Goal: Task Accomplishment & Management: Manage account settings

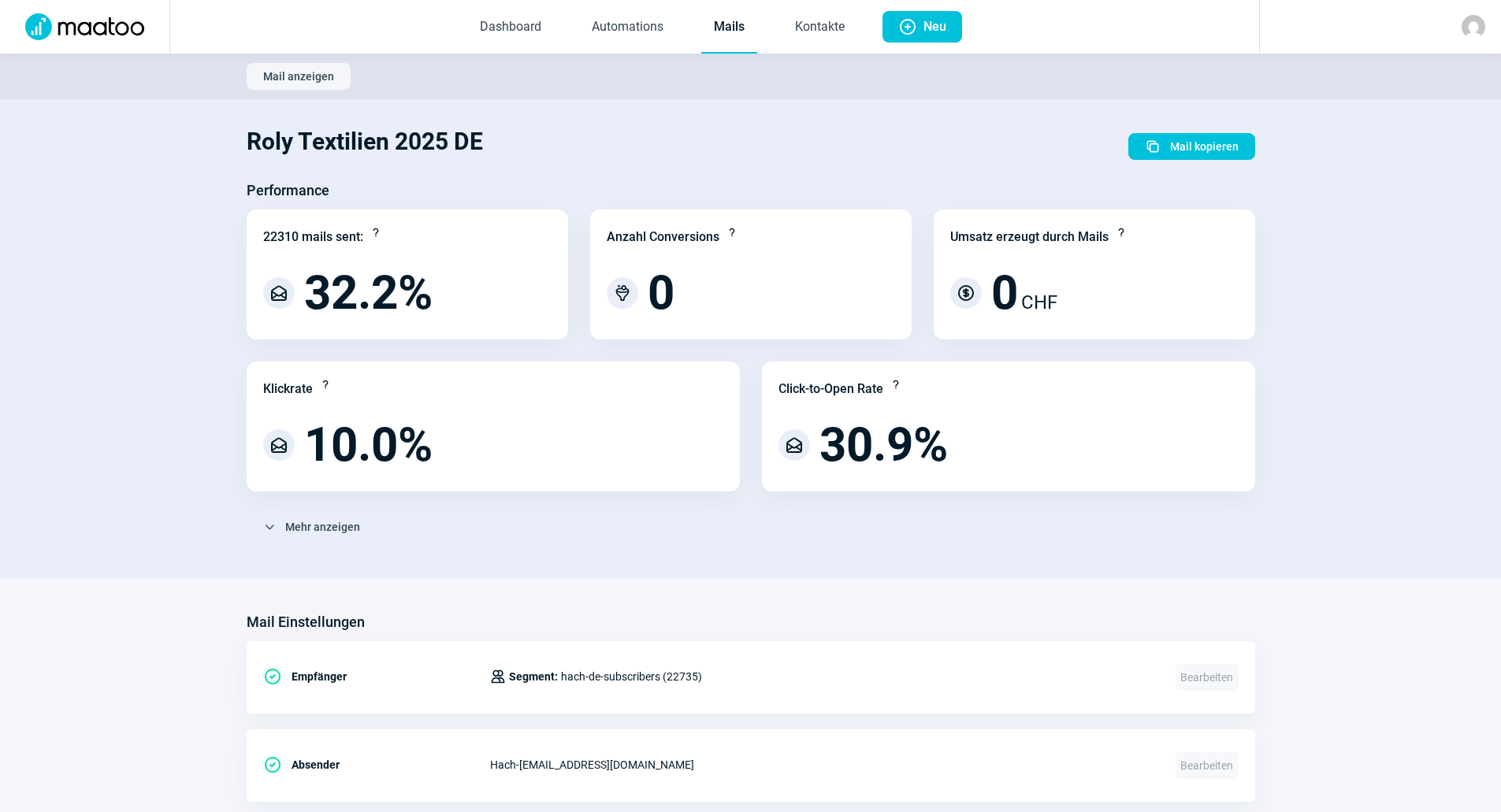
click at [729, 33] on link "Mails" at bounding box center [728, 27] width 56 height 52
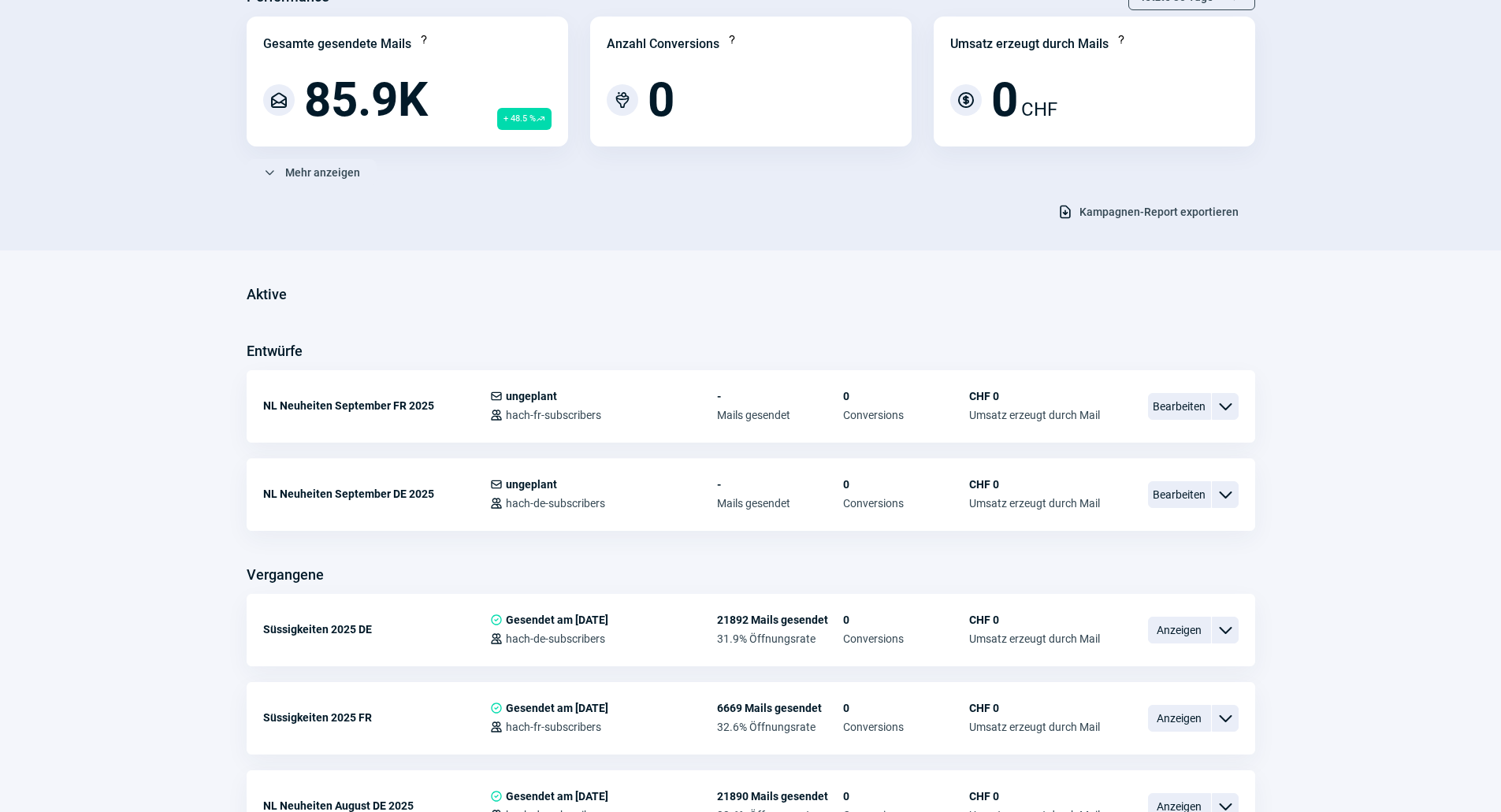
scroll to position [237, 0]
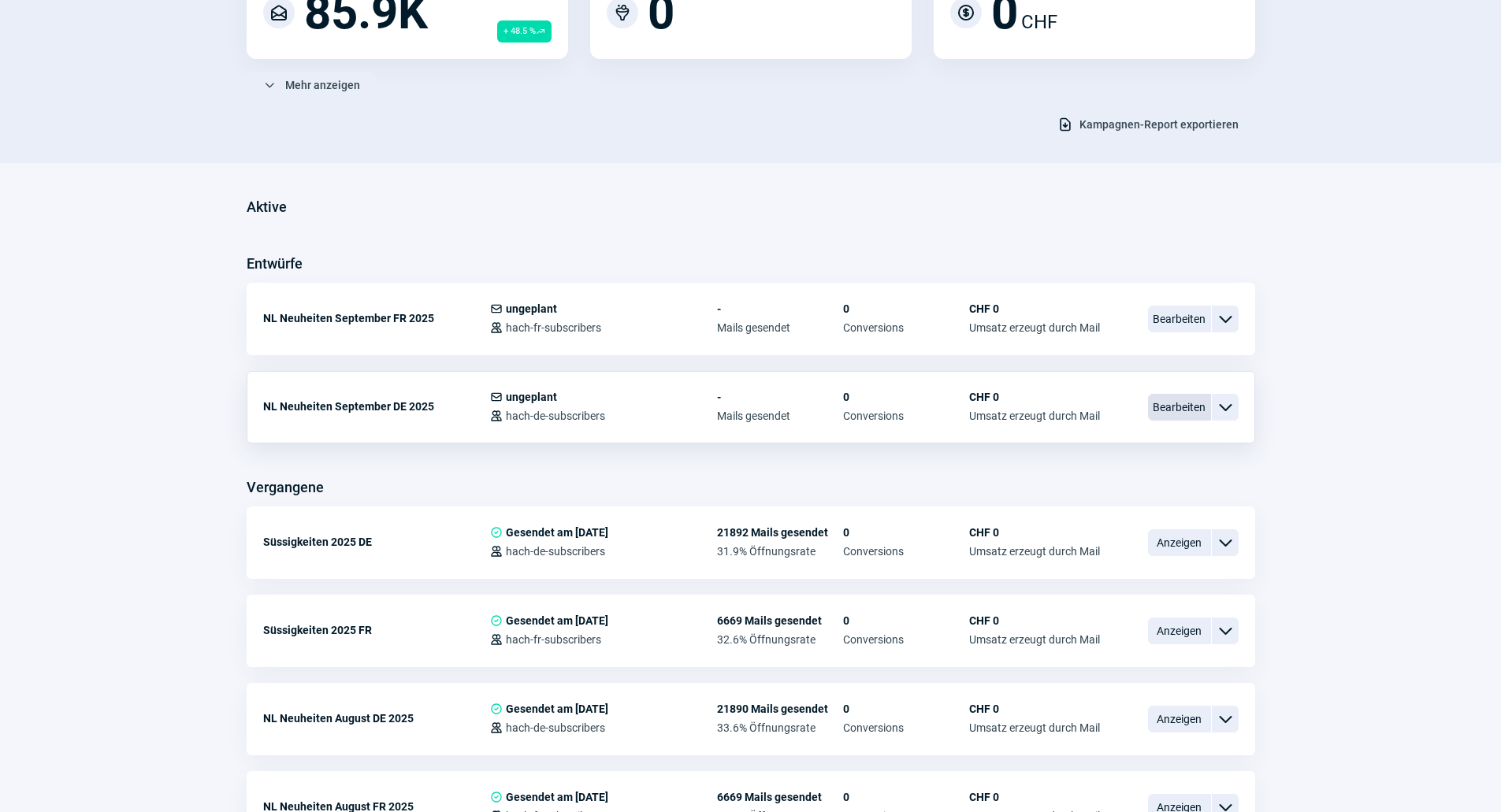
click at [1159, 411] on span "Bearbeiten" at bounding box center [1179, 407] width 63 height 26
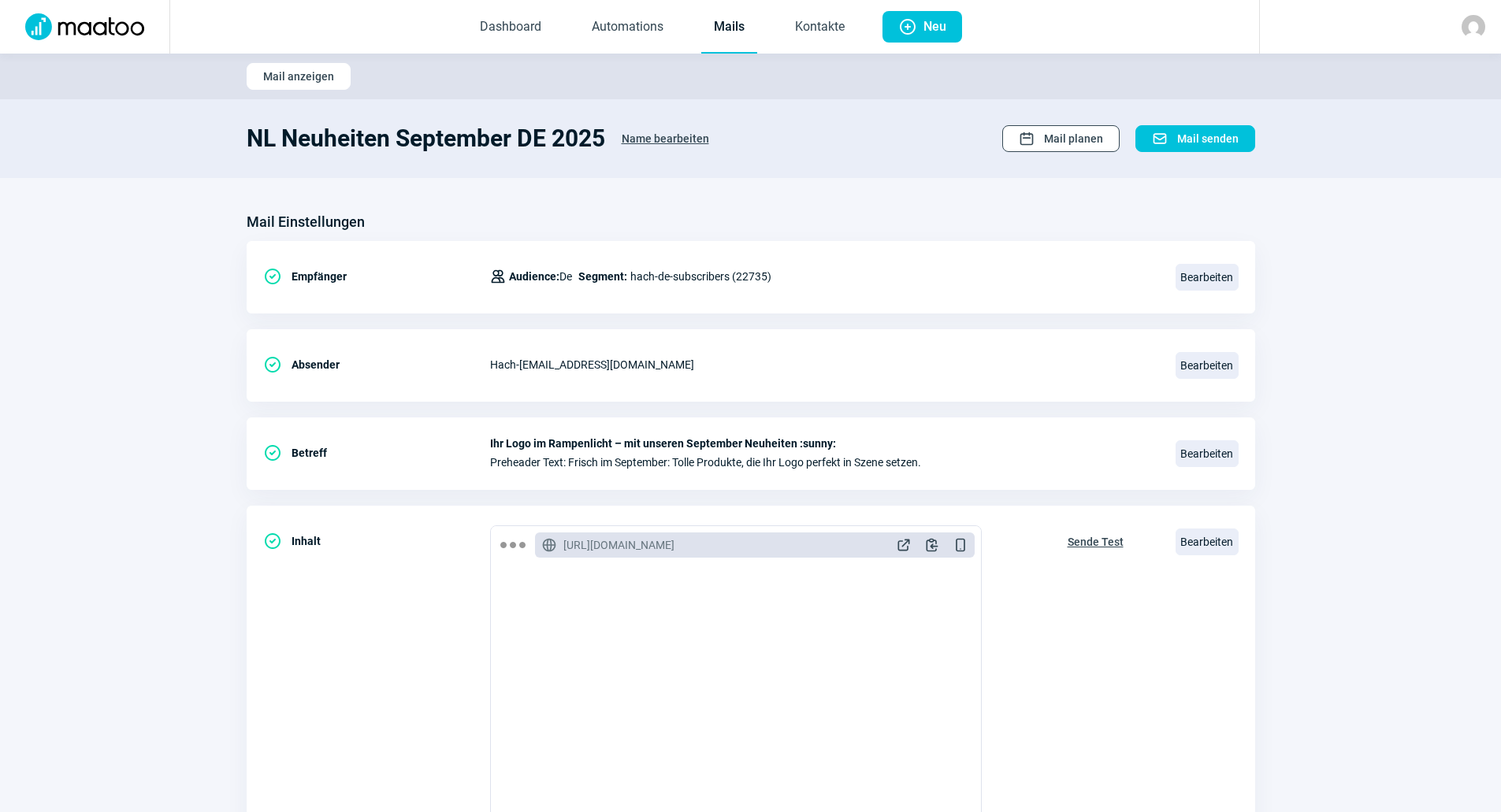
click at [1035, 127] on span "Calendar icon Mail planen" at bounding box center [1060, 139] width 84 height 25
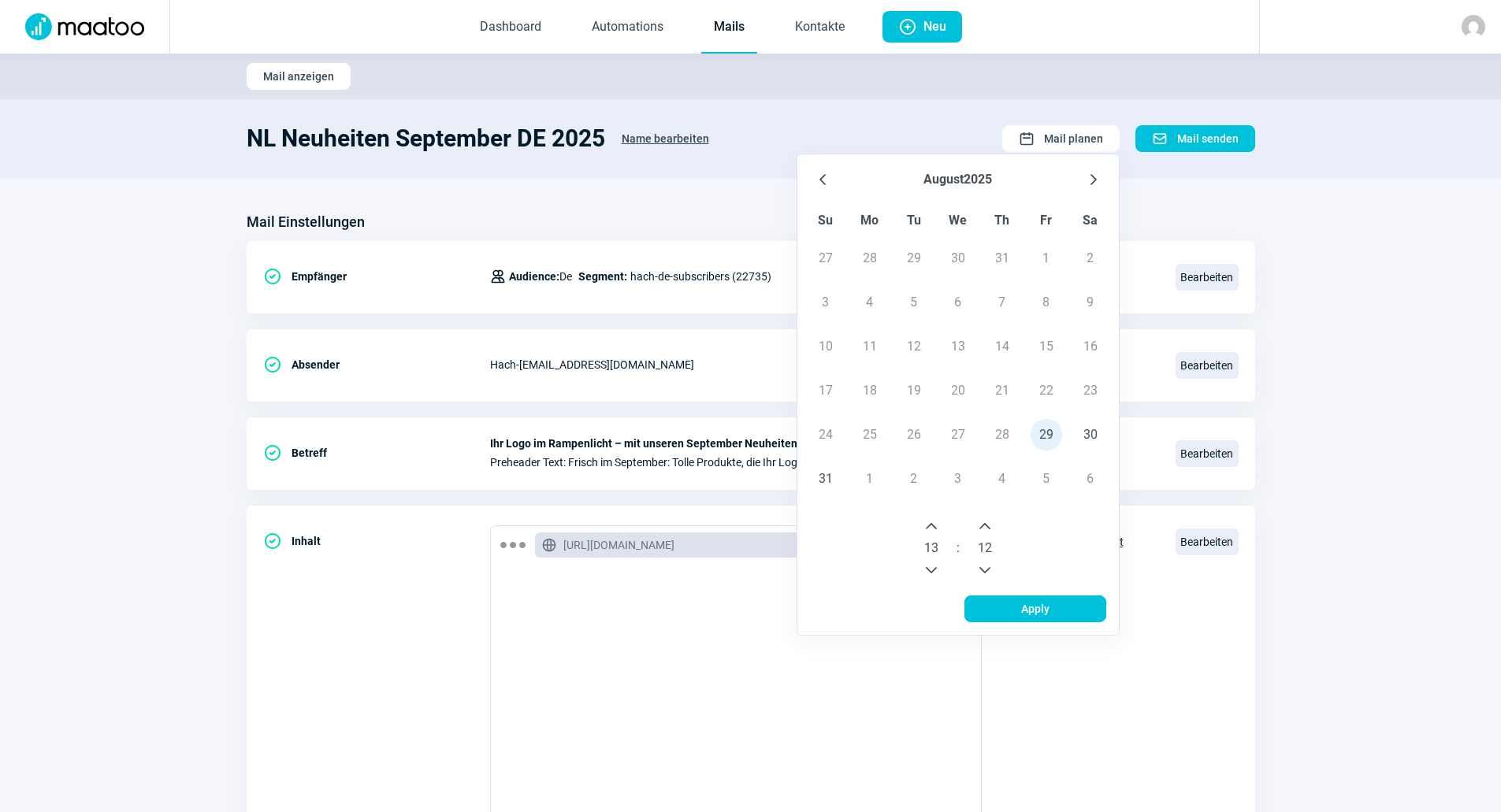
click at [1091, 178] on icon "Next Month" at bounding box center [1092, 179] width 12 height 12
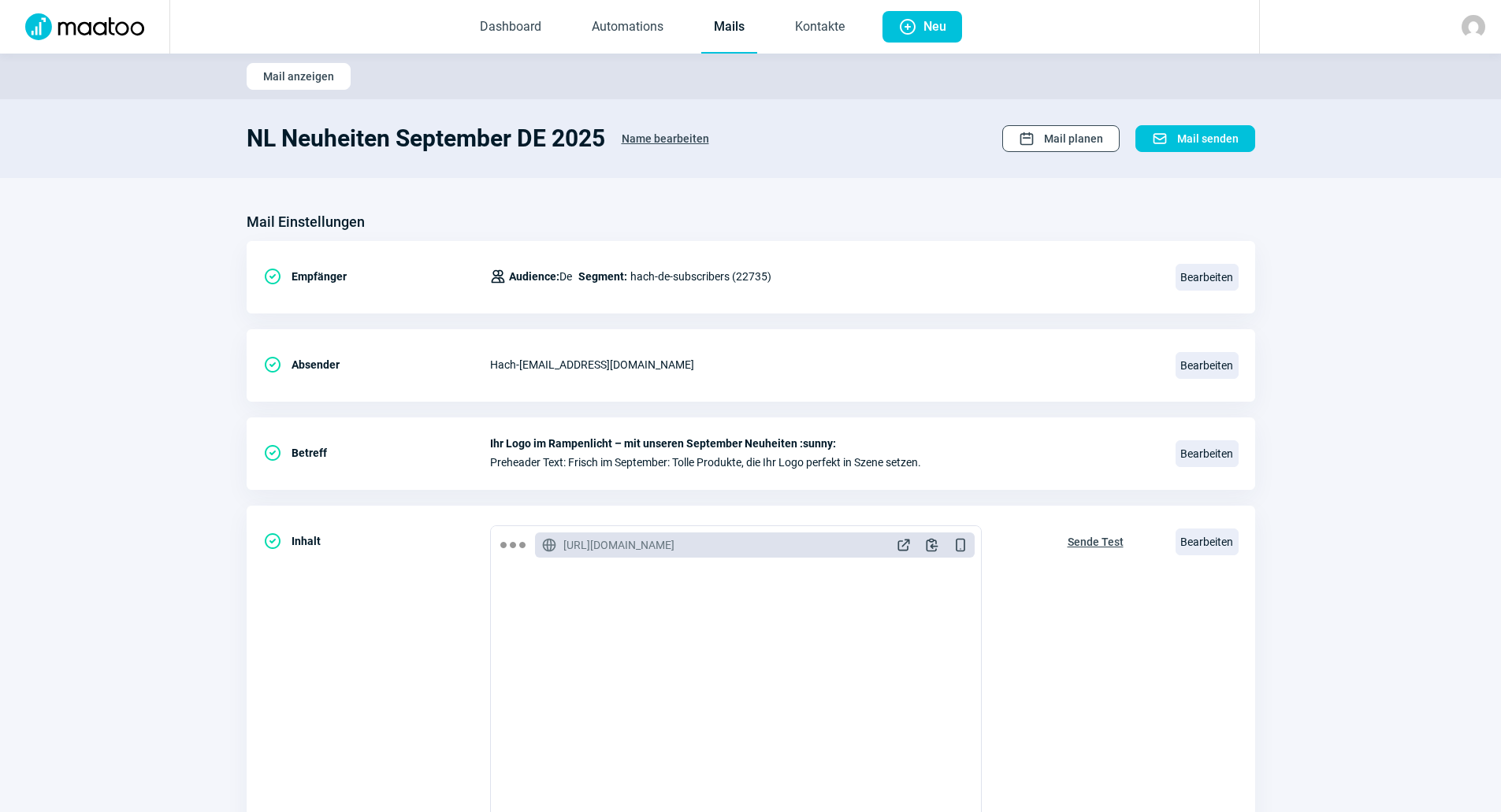
click at [1090, 149] on span "Mail planen" at bounding box center [1073, 139] width 59 height 25
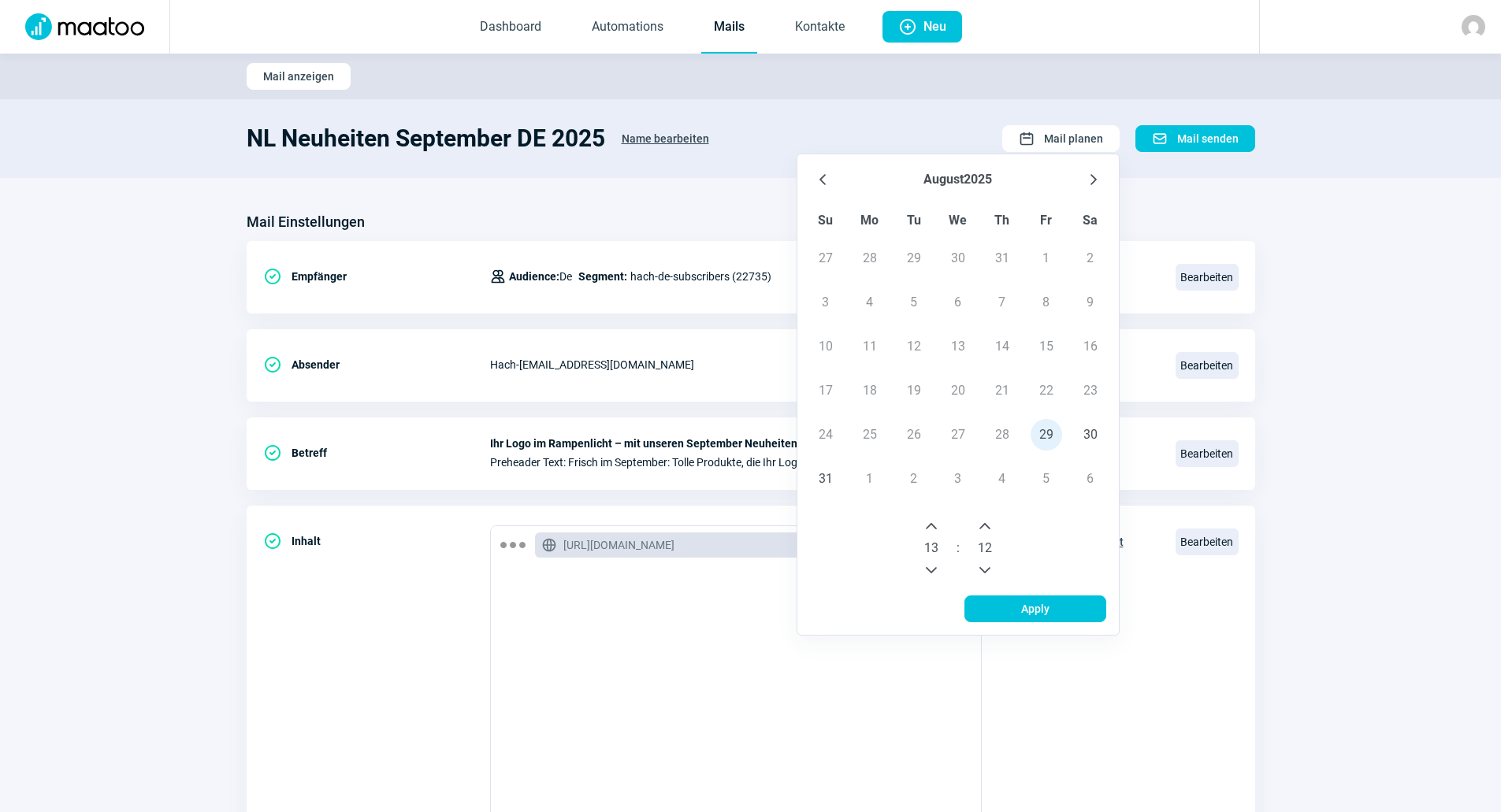
click at [867, 480] on td "1" at bounding box center [870, 478] width 44 height 44
click at [1098, 185] on icon "Next Month" at bounding box center [1092, 179] width 12 height 12
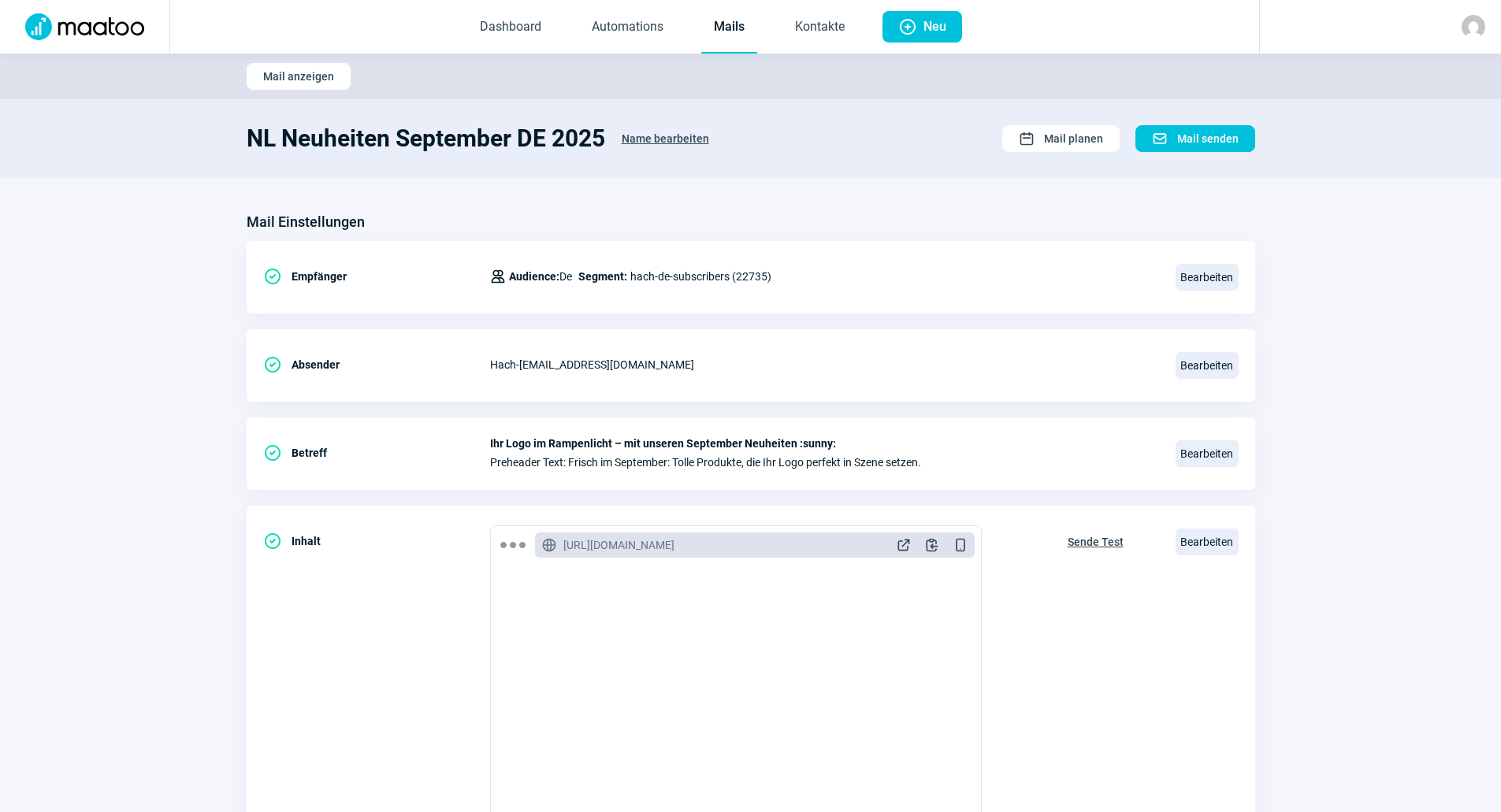
click at [122, 45] on div at bounding box center [85, 26] width 170 height 54
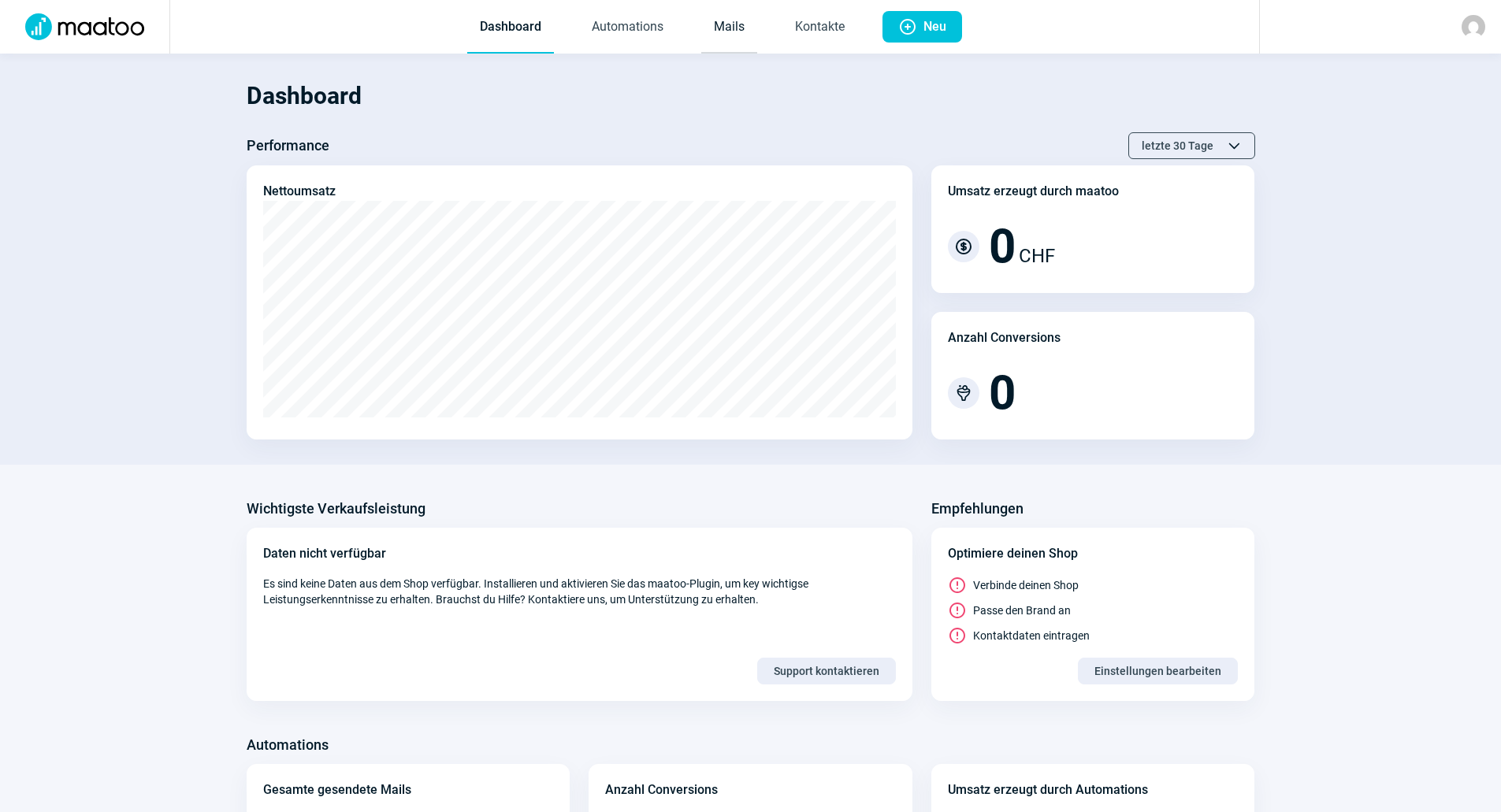
click at [734, 26] on link "Mails" at bounding box center [728, 27] width 56 height 52
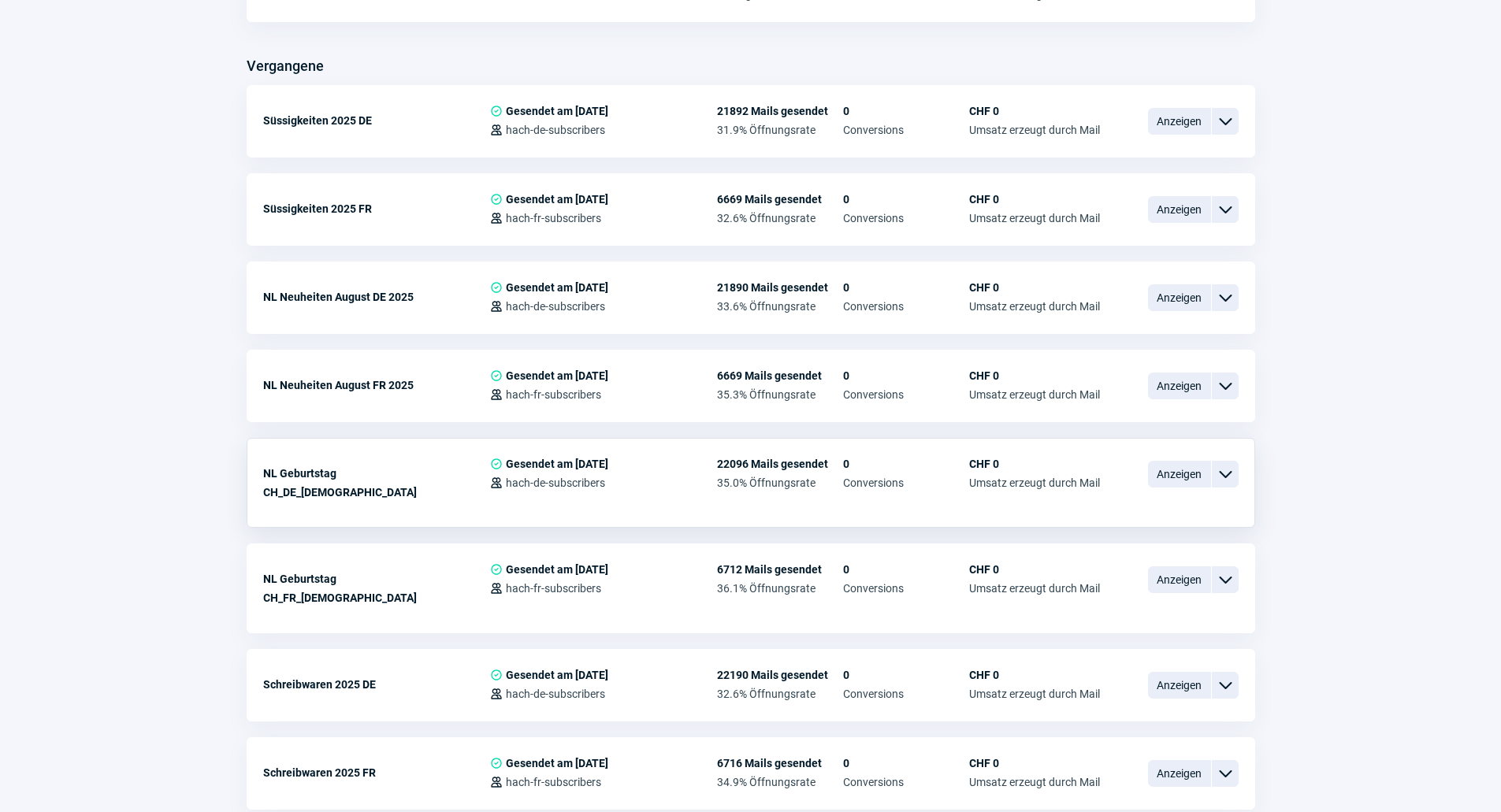
scroll to position [630, 0]
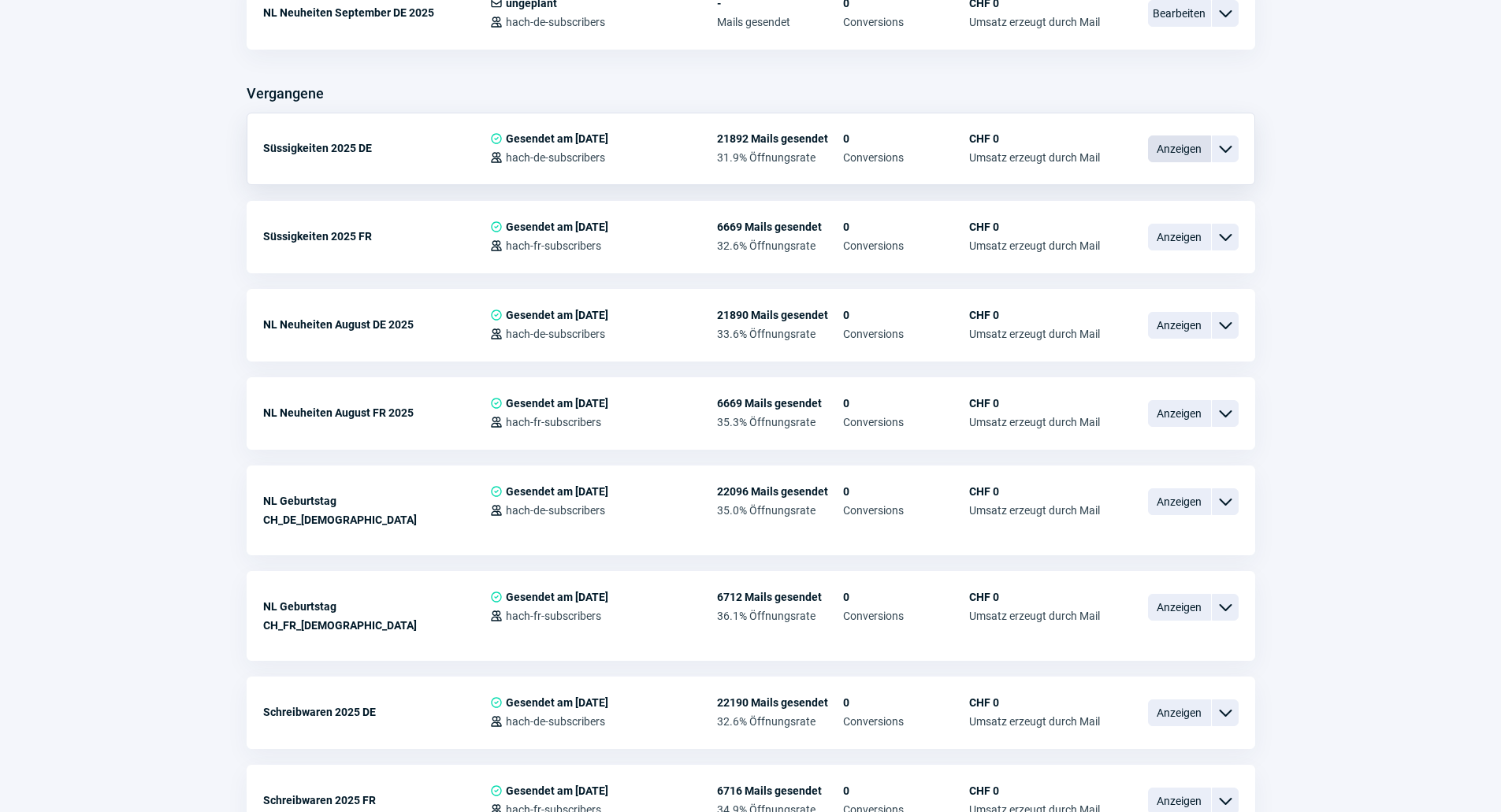
click at [1166, 146] on span "Anzeigen" at bounding box center [1179, 149] width 63 height 26
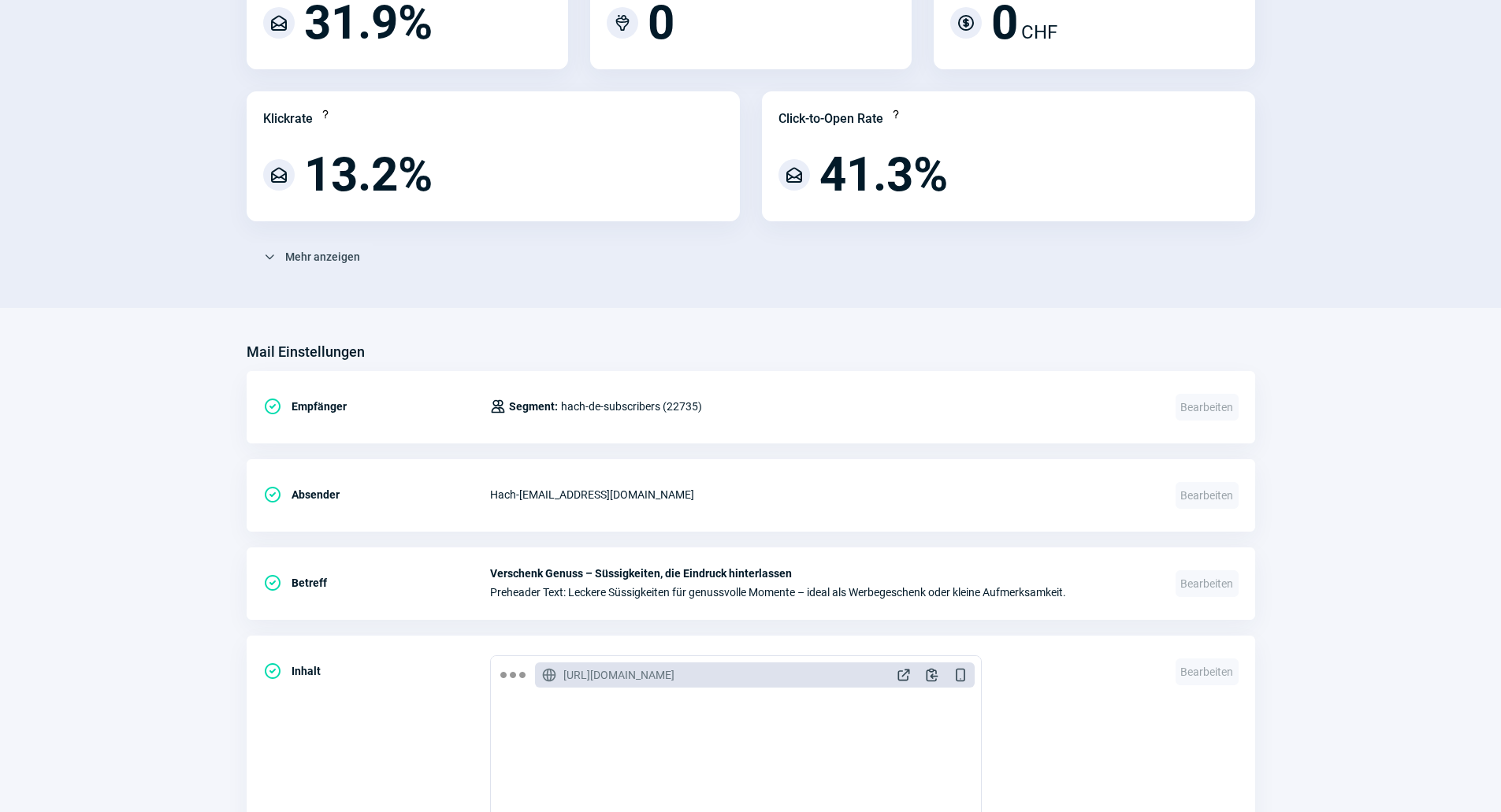
scroll to position [394, 0]
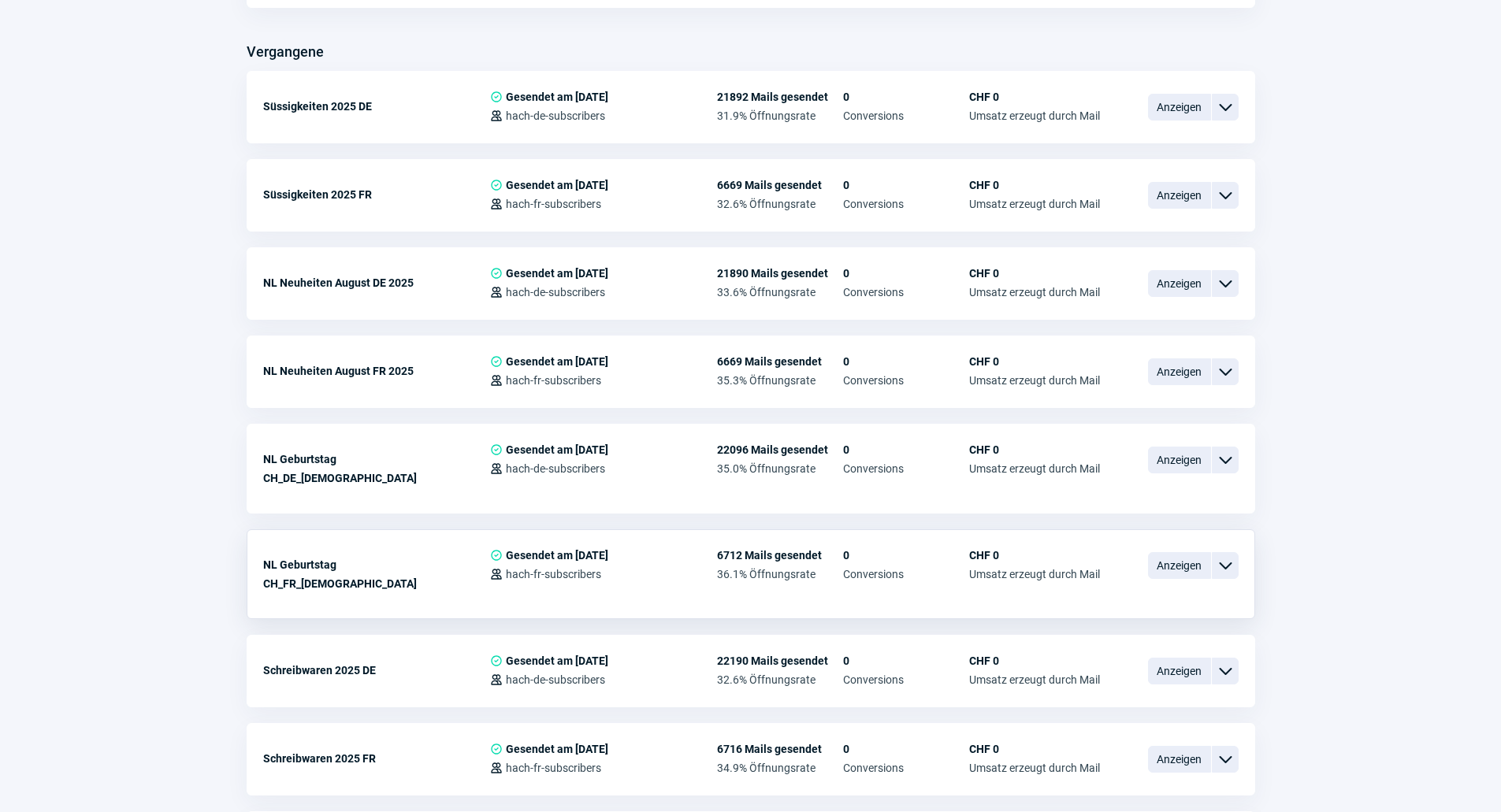
scroll to position [709, 0]
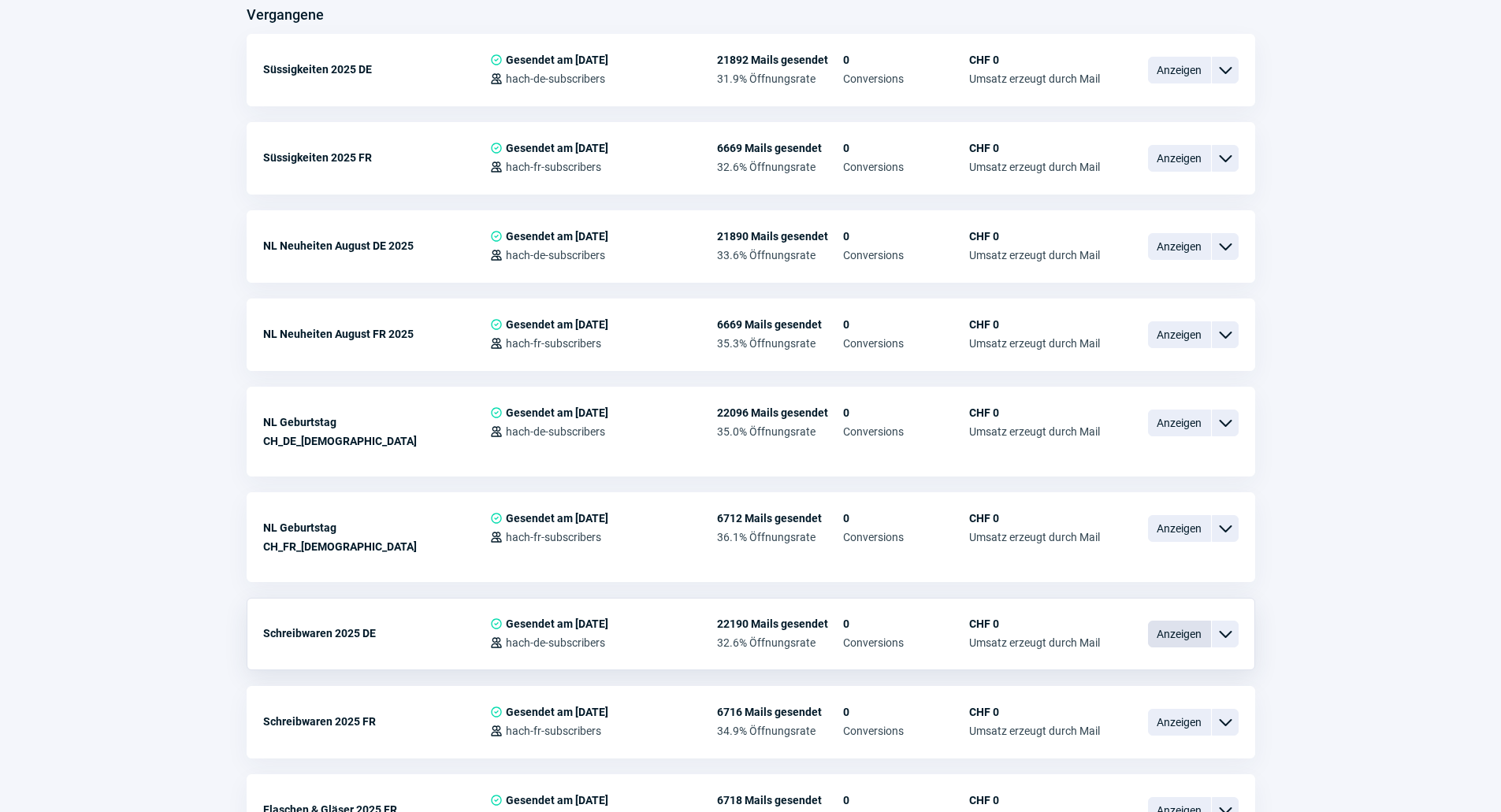
click at [1192, 621] on span "Anzeigen" at bounding box center [1179, 634] width 63 height 26
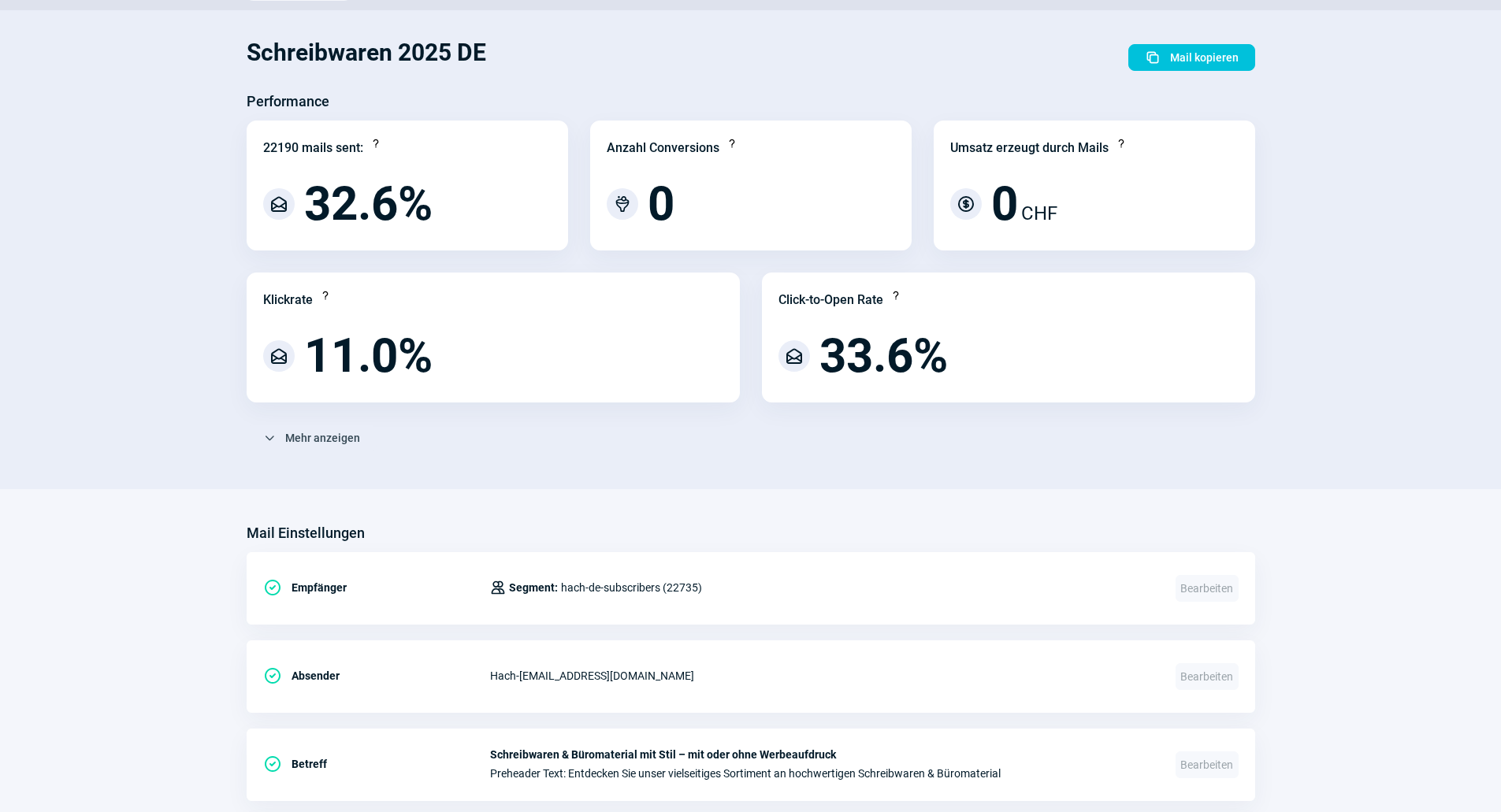
scroll to position [315, 0]
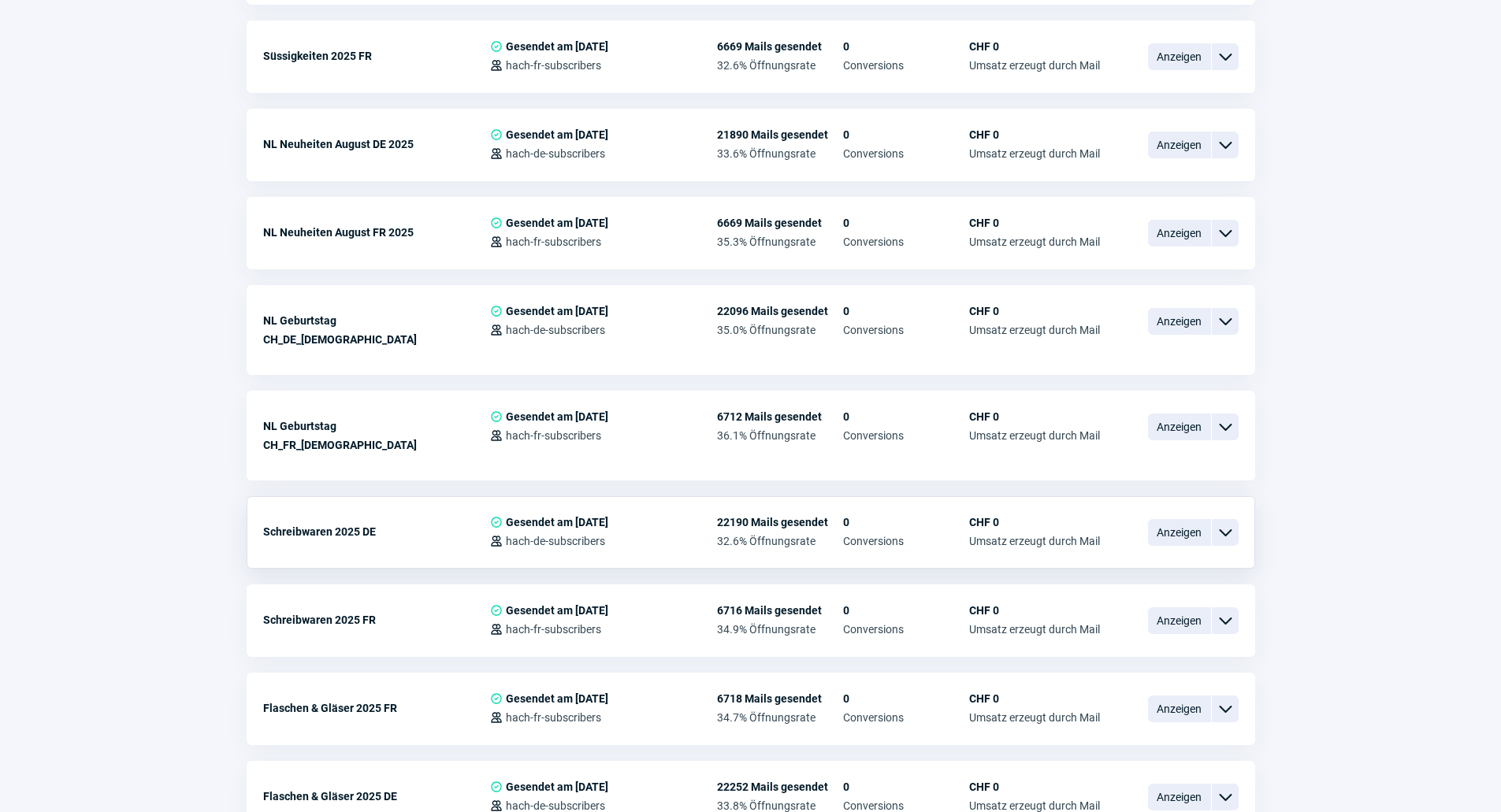
scroll to position [945, 0]
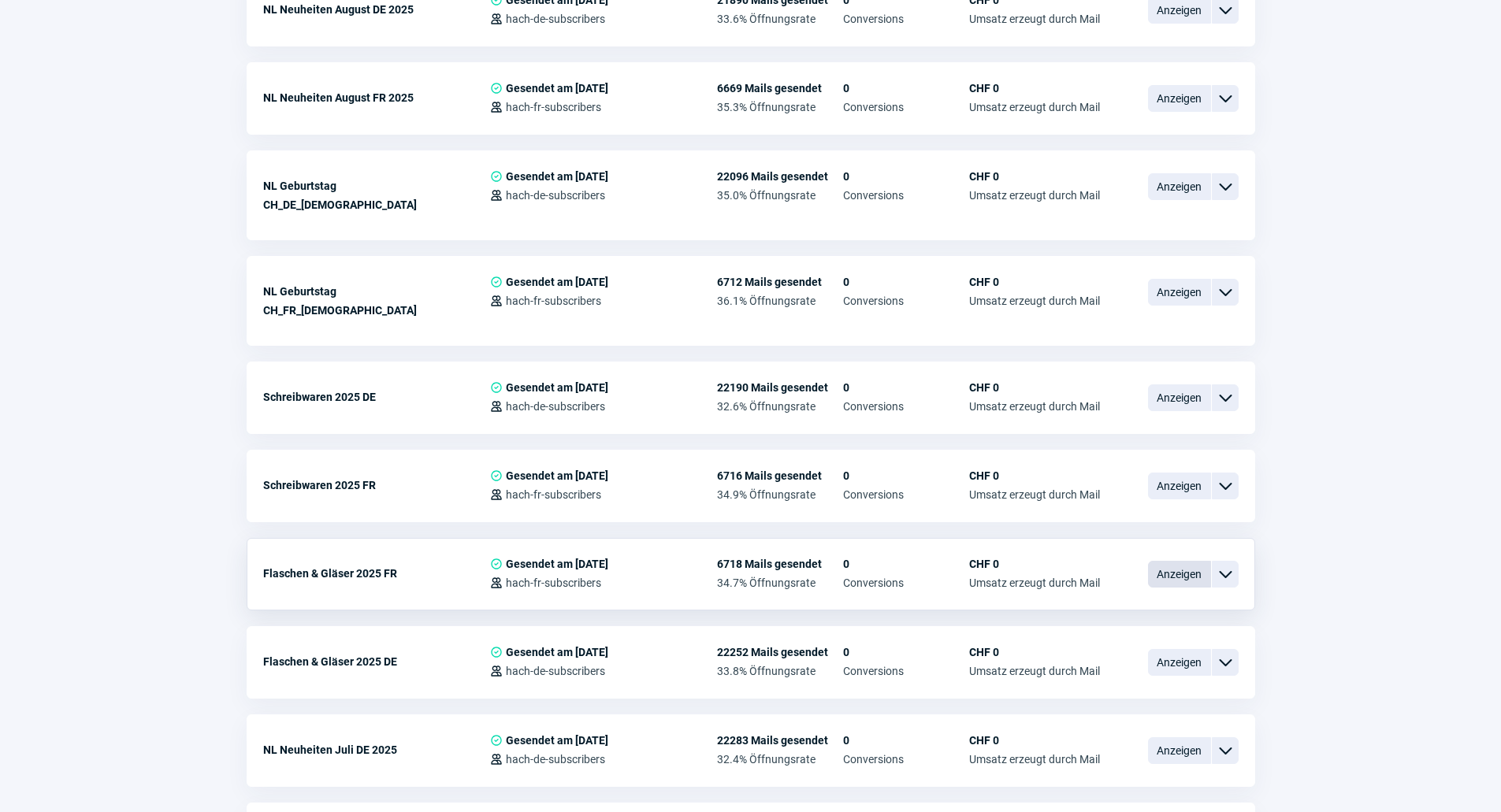
click at [1164, 561] on span "Anzeigen" at bounding box center [1179, 574] width 63 height 26
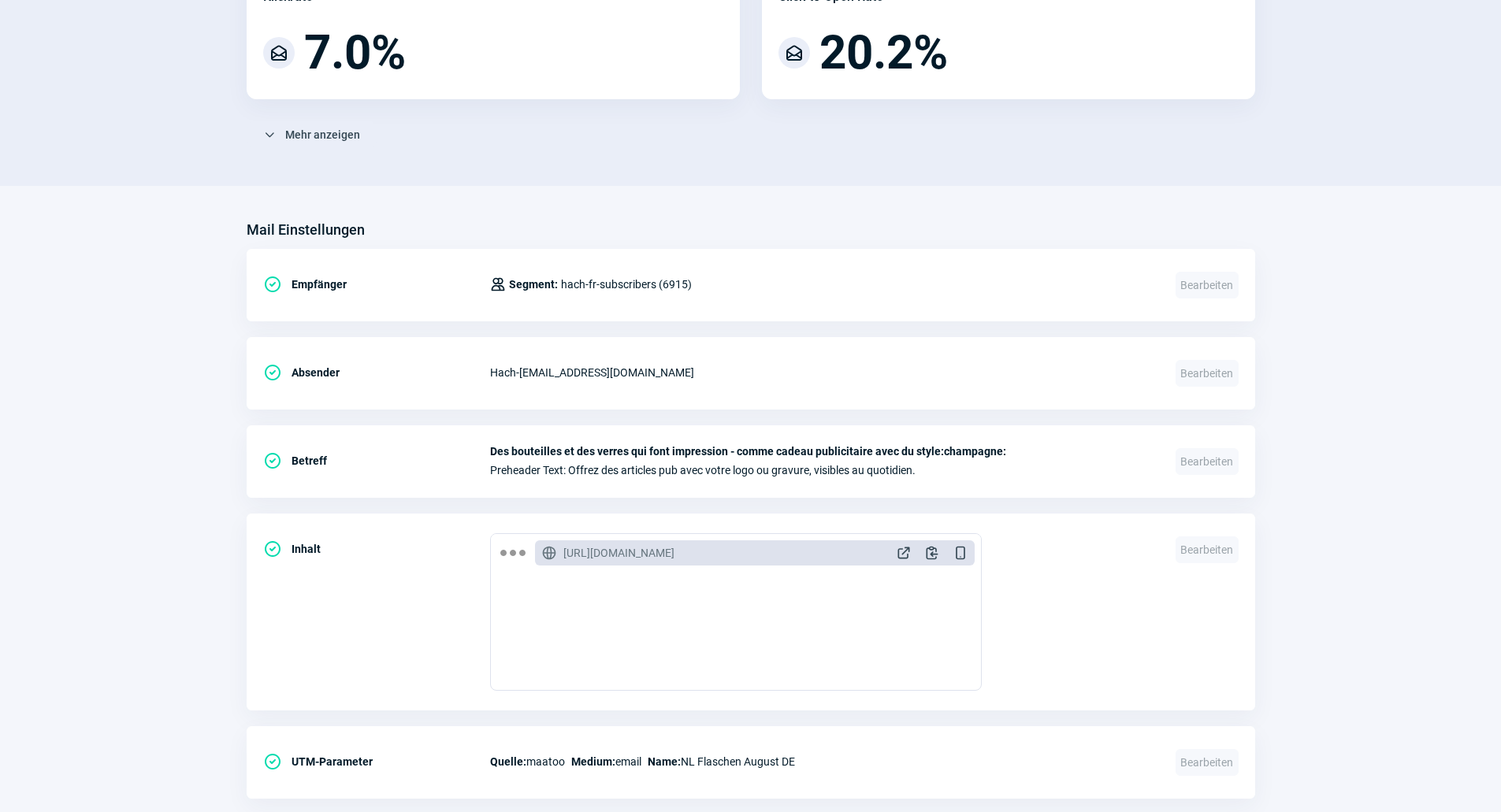
scroll to position [426, 0]
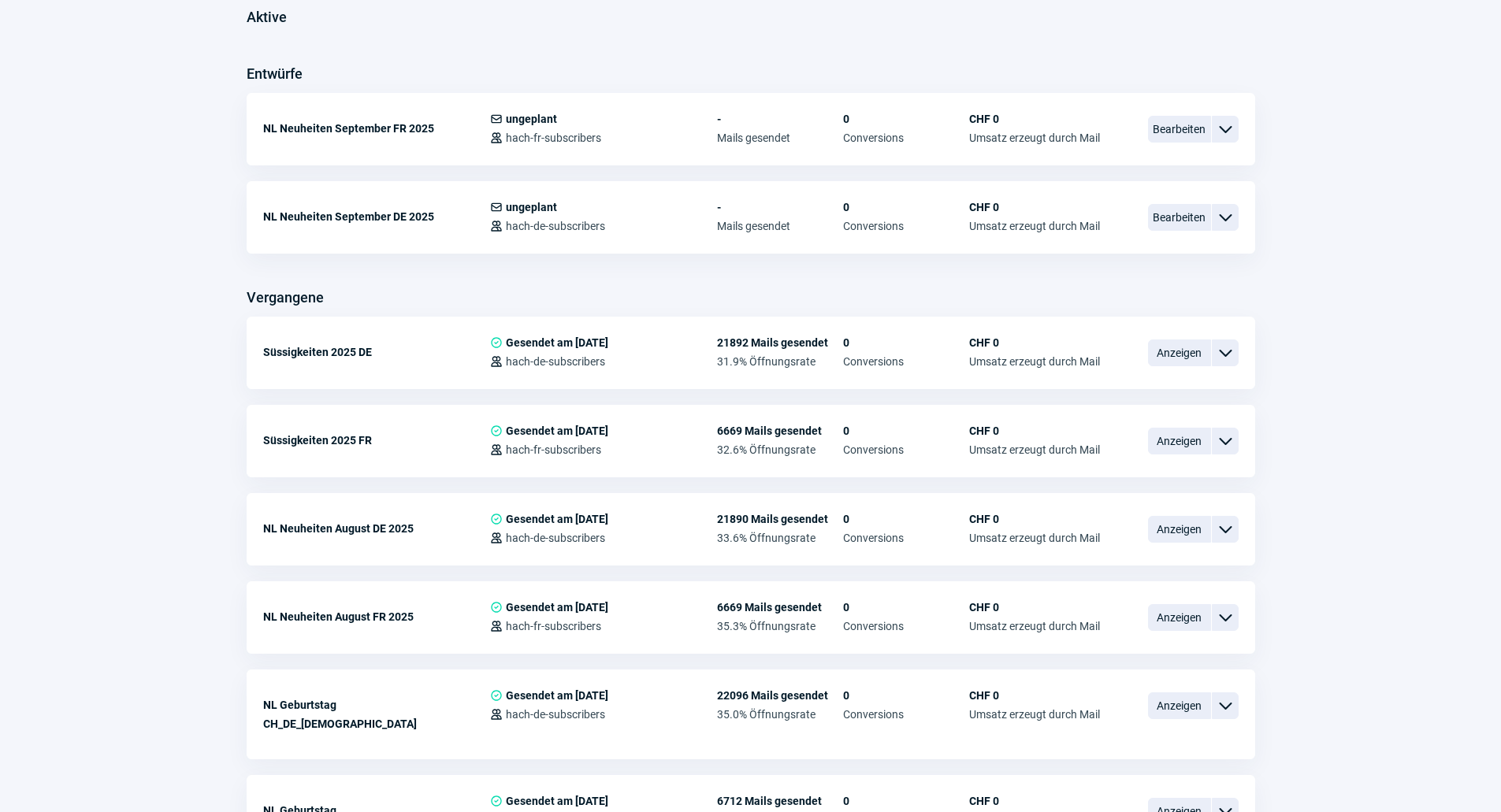
scroll to position [945, 0]
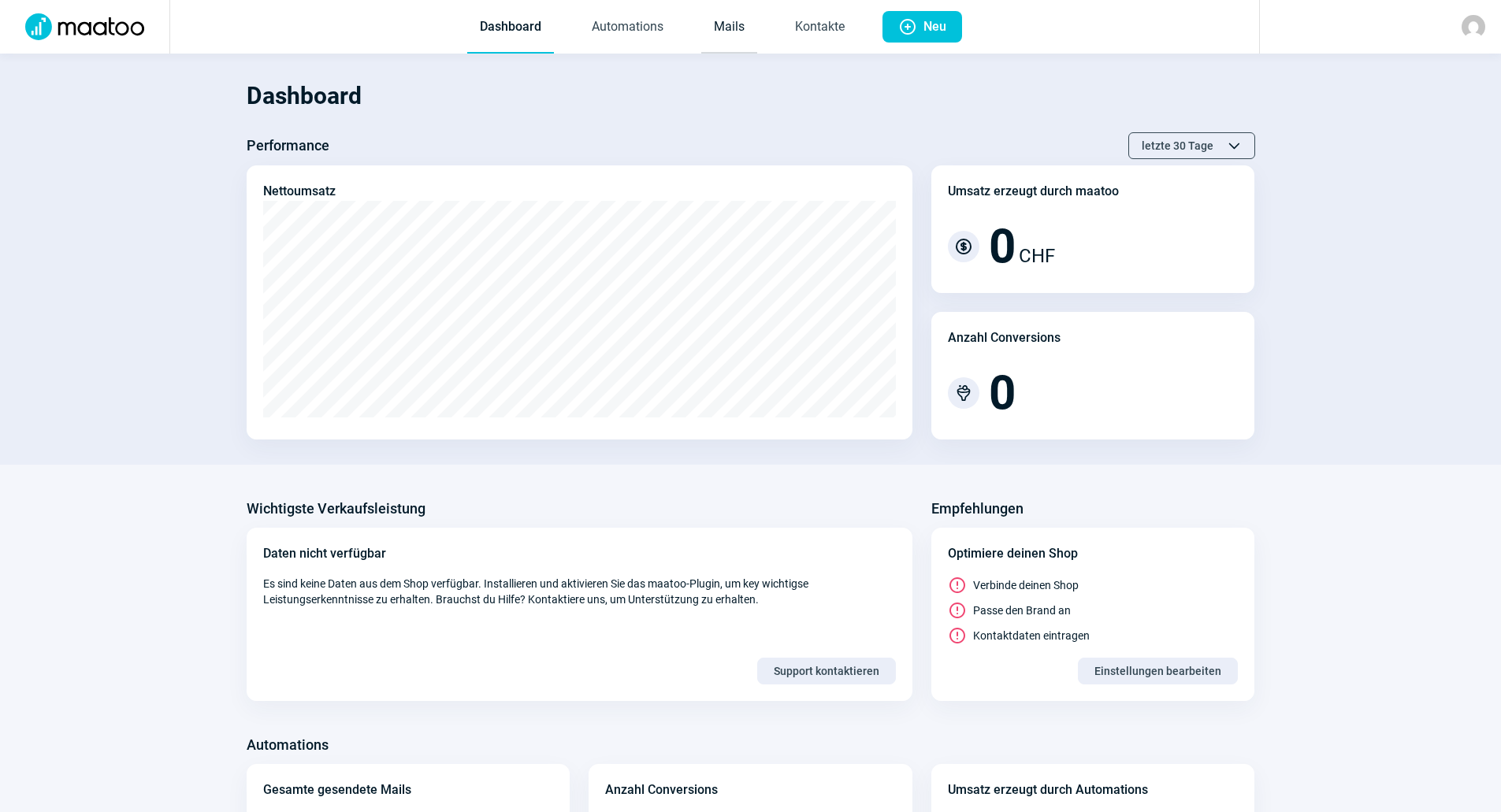
drag, startPoint x: 725, startPoint y: 29, endPoint x: 719, endPoint y: 41, distance: 13.4
click at [725, 29] on link "Mails" at bounding box center [728, 27] width 56 height 52
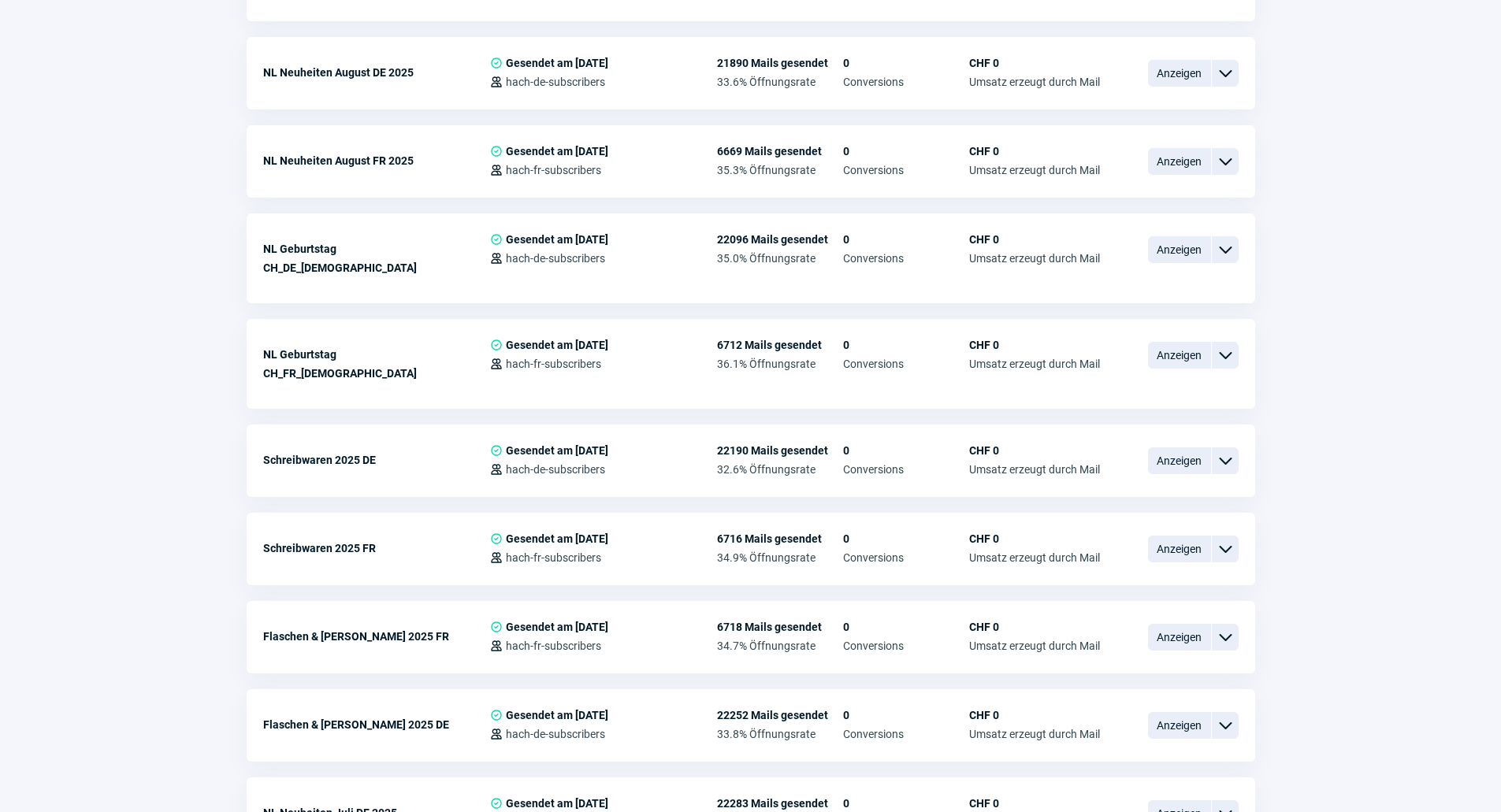
scroll to position [945, 0]
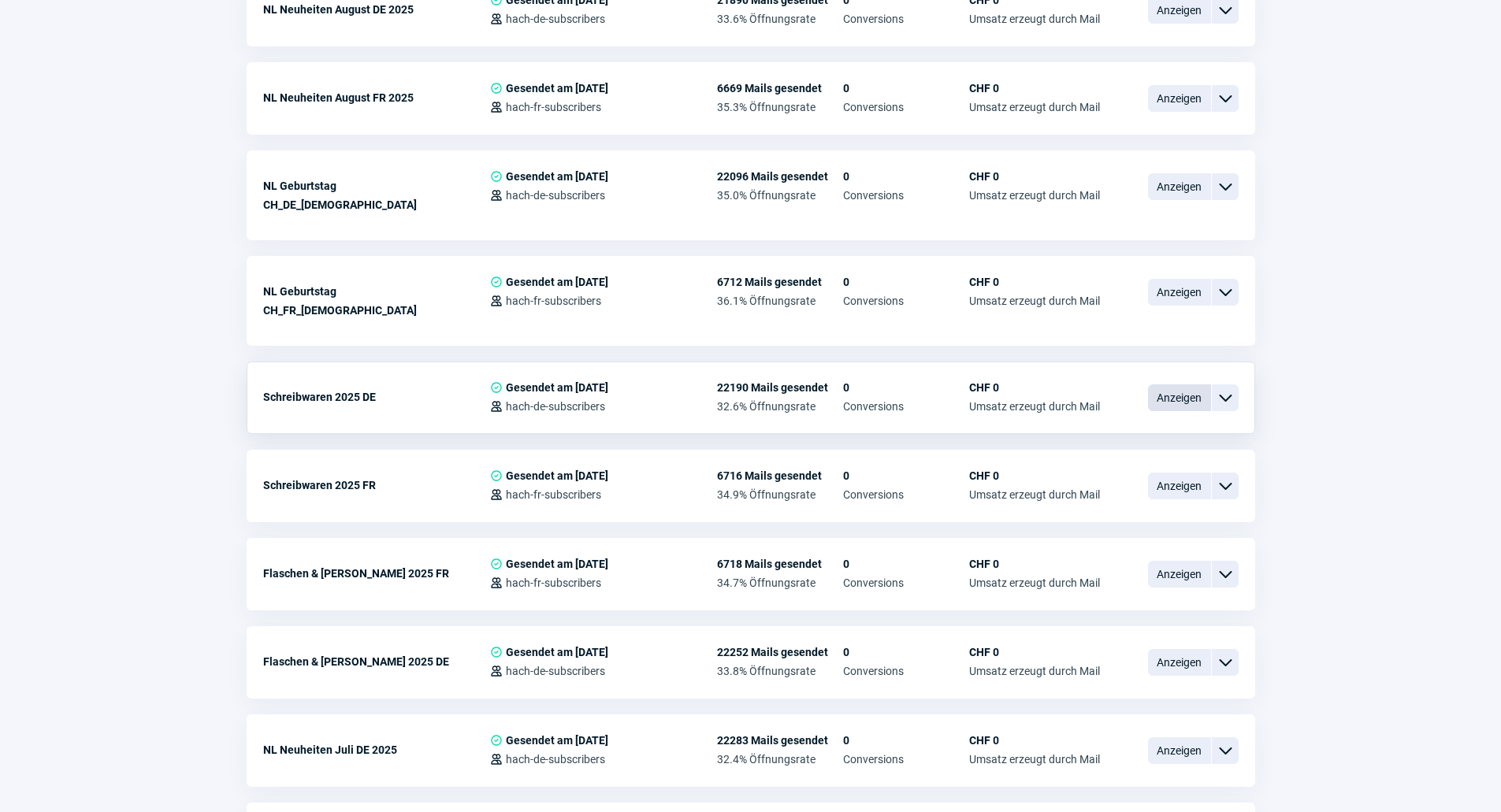
click at [1154, 385] on span "Anzeigen" at bounding box center [1179, 398] width 63 height 26
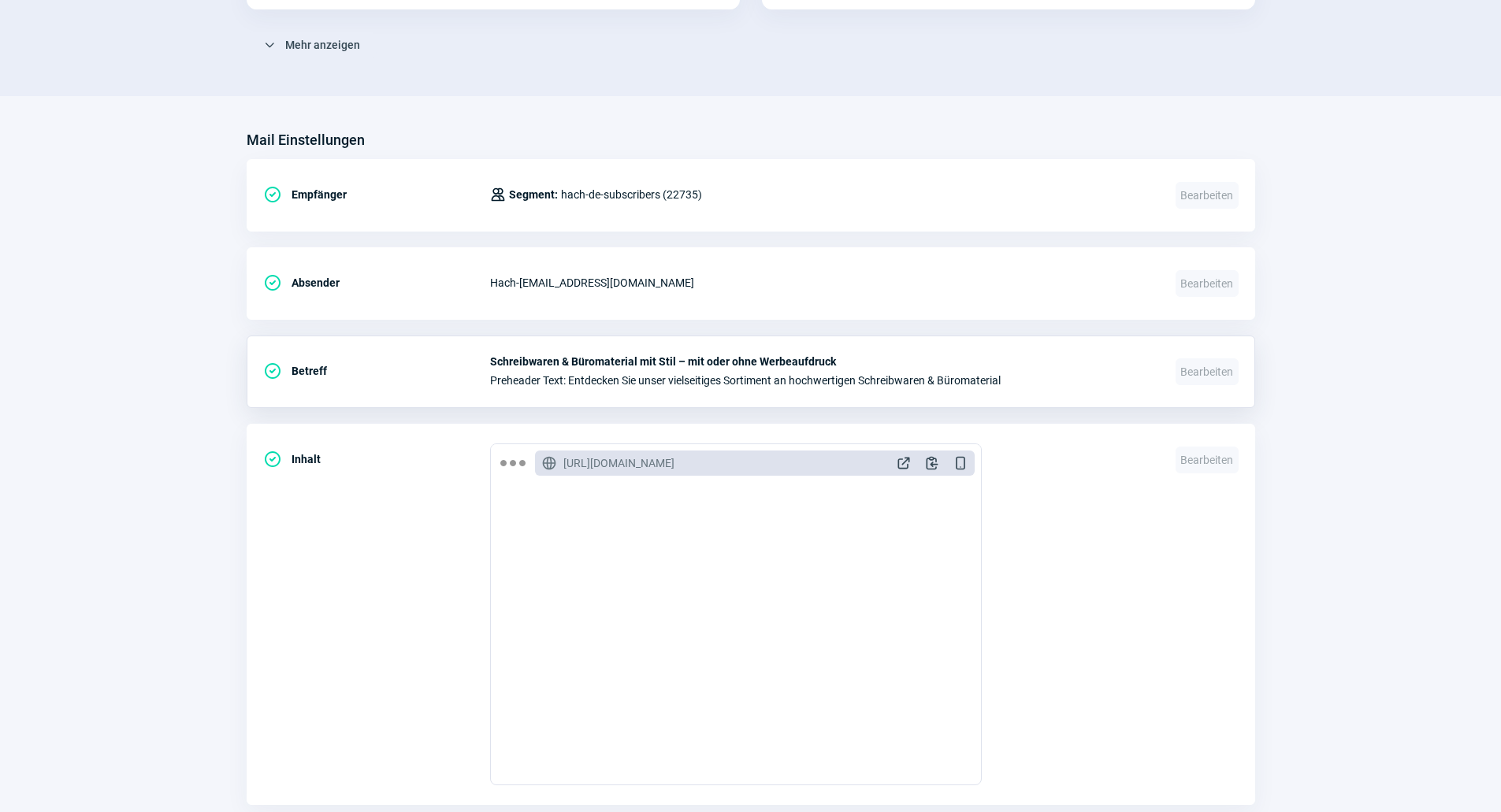
scroll to position [610, 0]
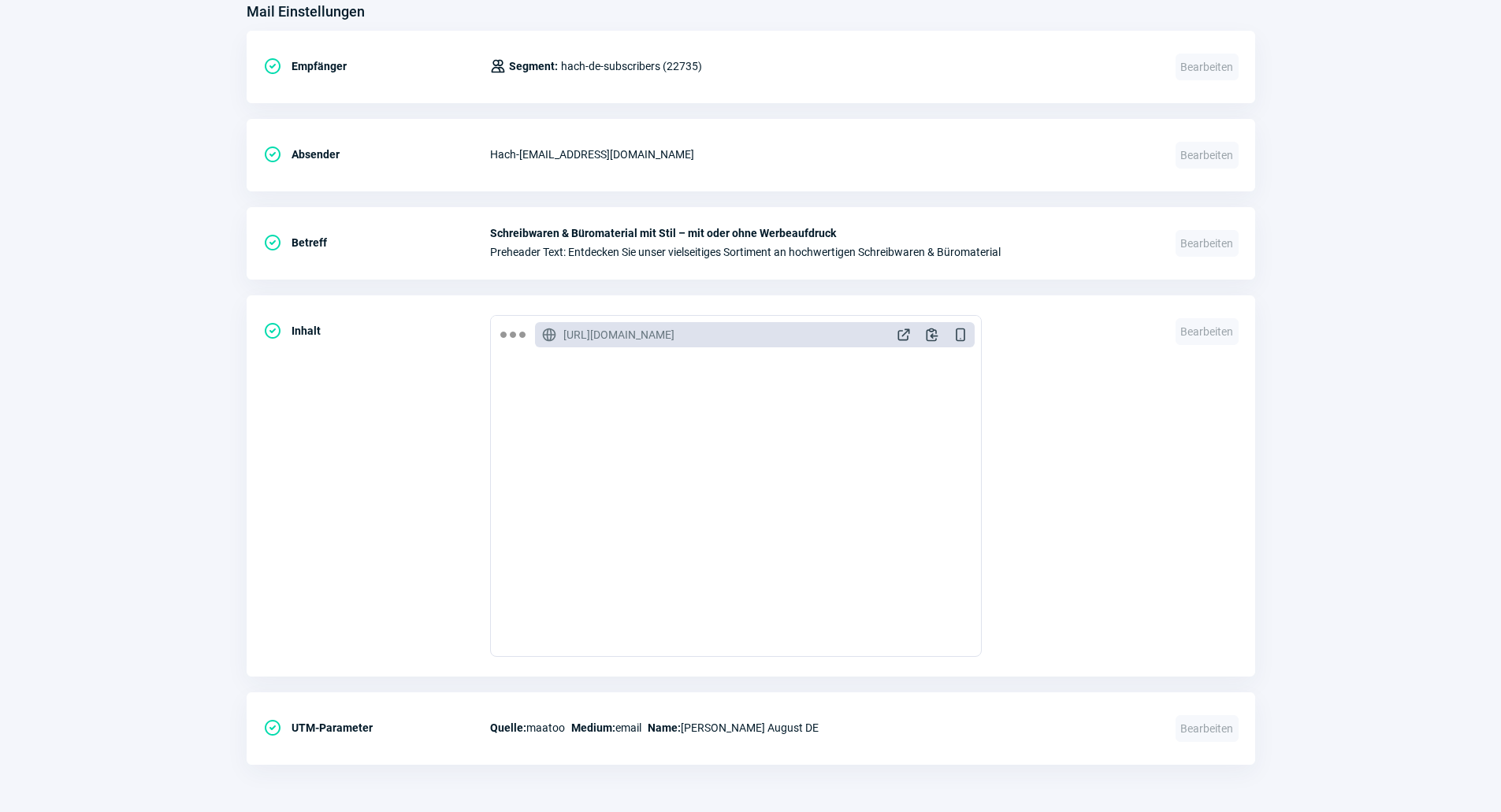
scroll to position [945, 0]
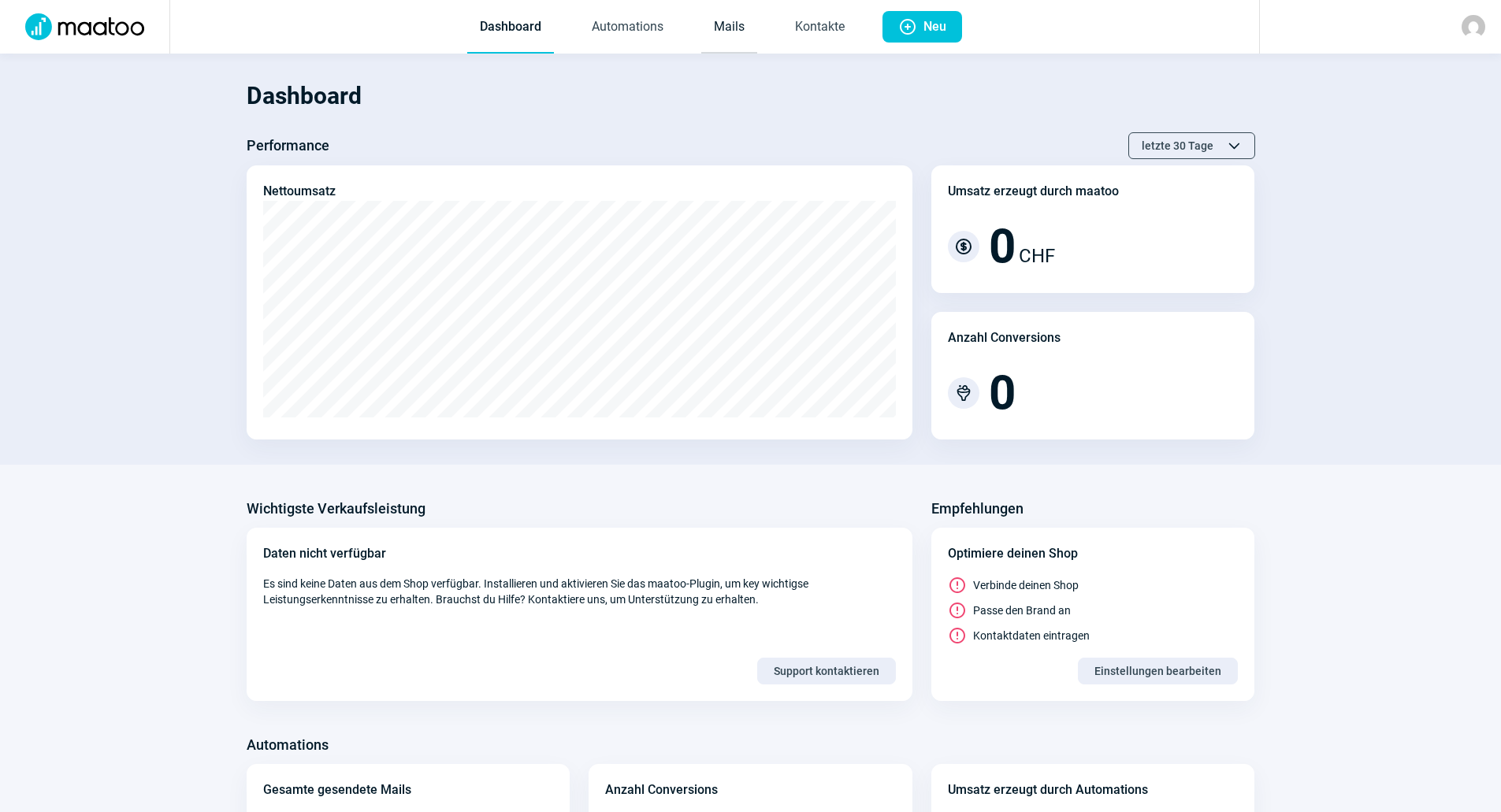
click at [738, 21] on link "Mails" at bounding box center [728, 27] width 56 height 52
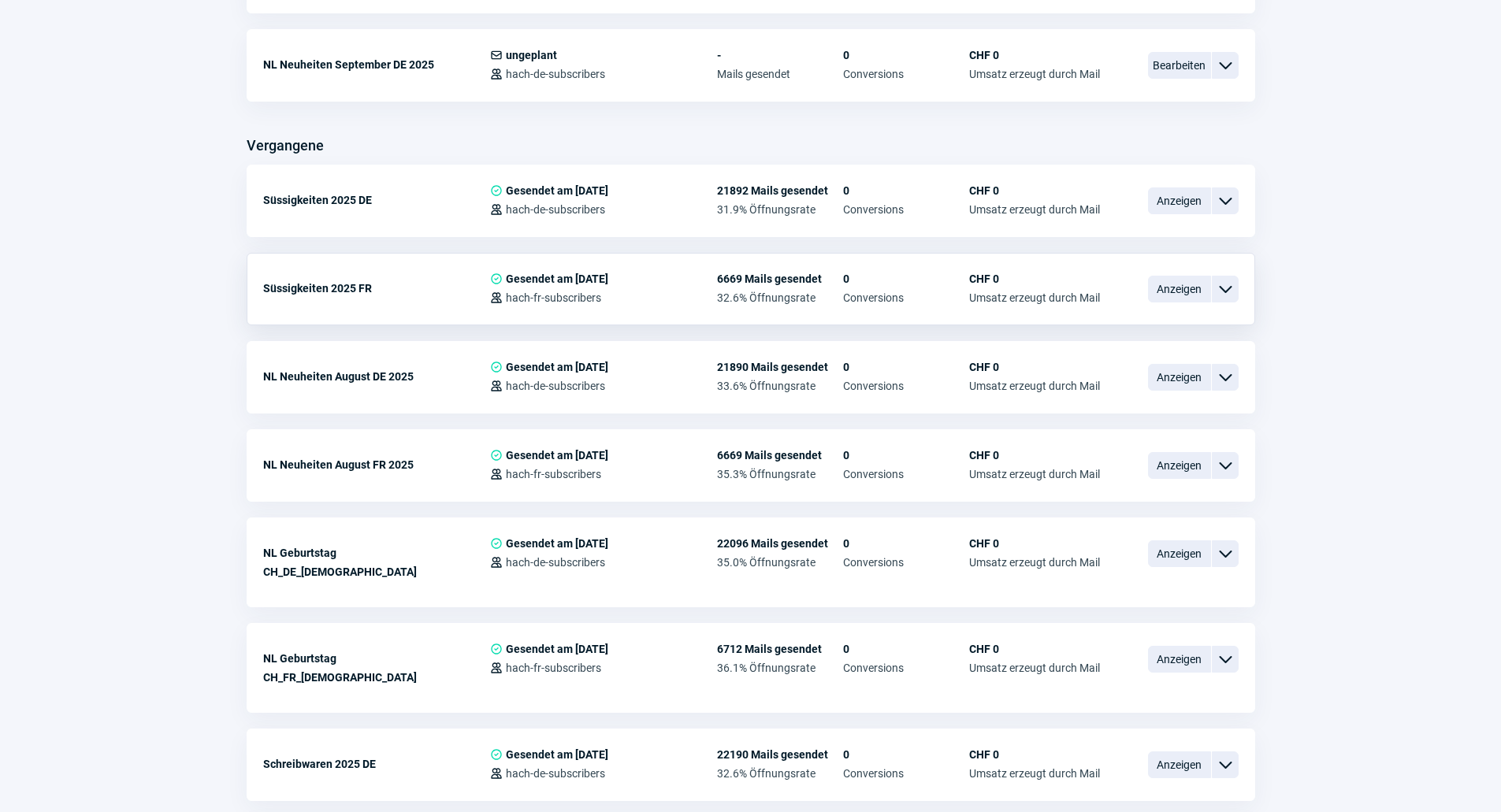
scroll to position [1024, 0]
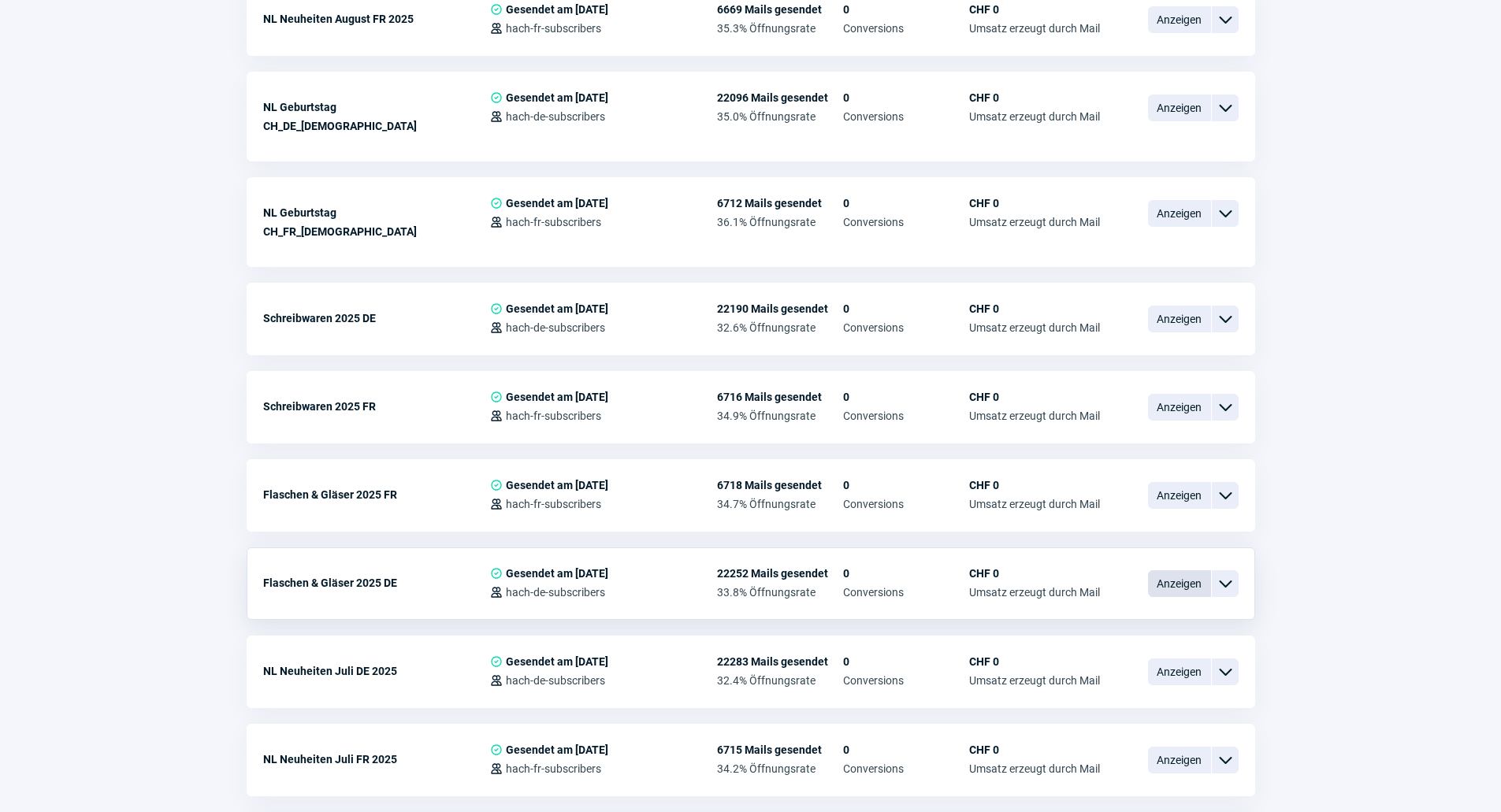
click at [1190, 571] on span "Anzeigen" at bounding box center [1179, 584] width 63 height 26
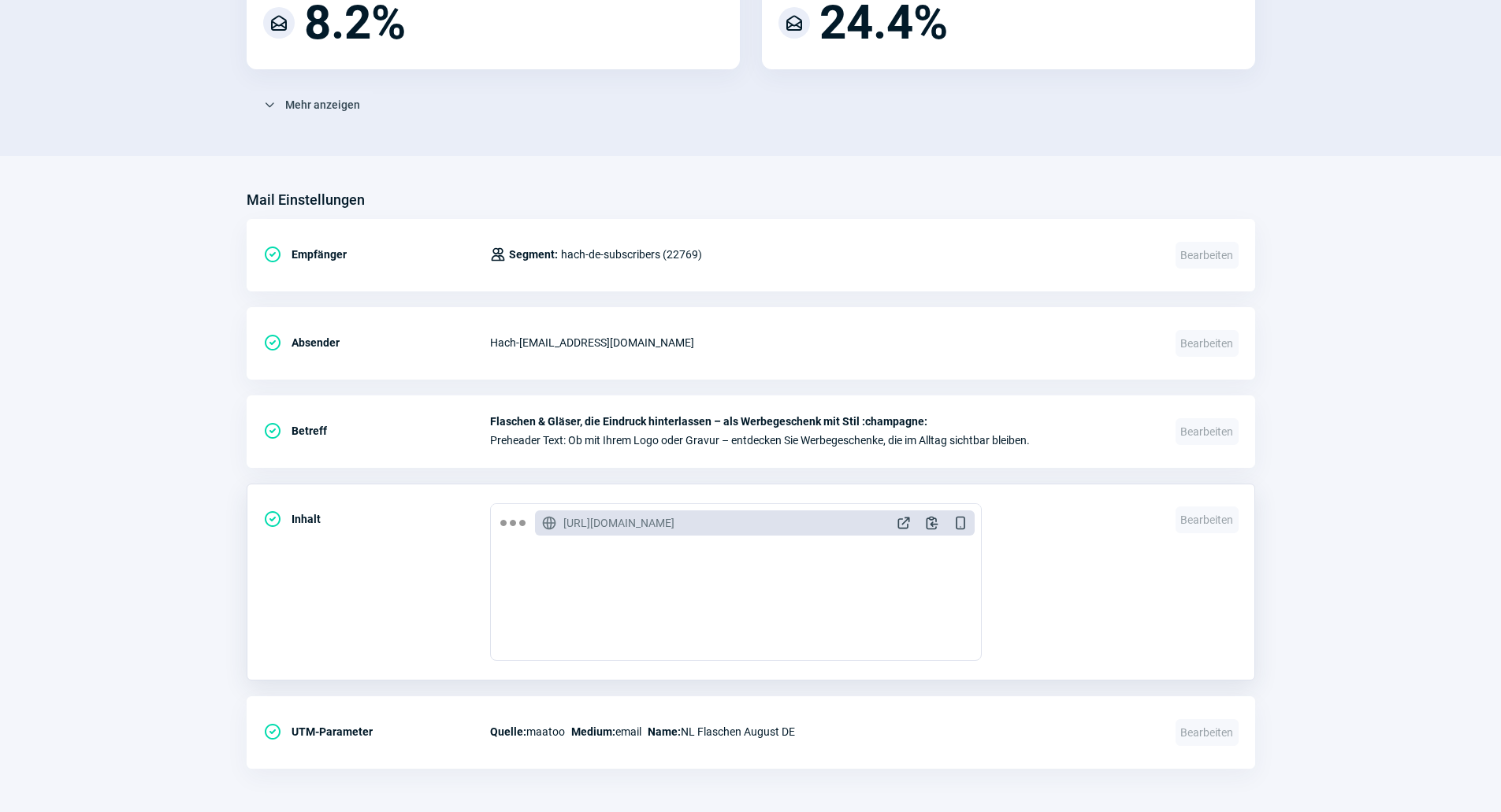
scroll to position [426, 0]
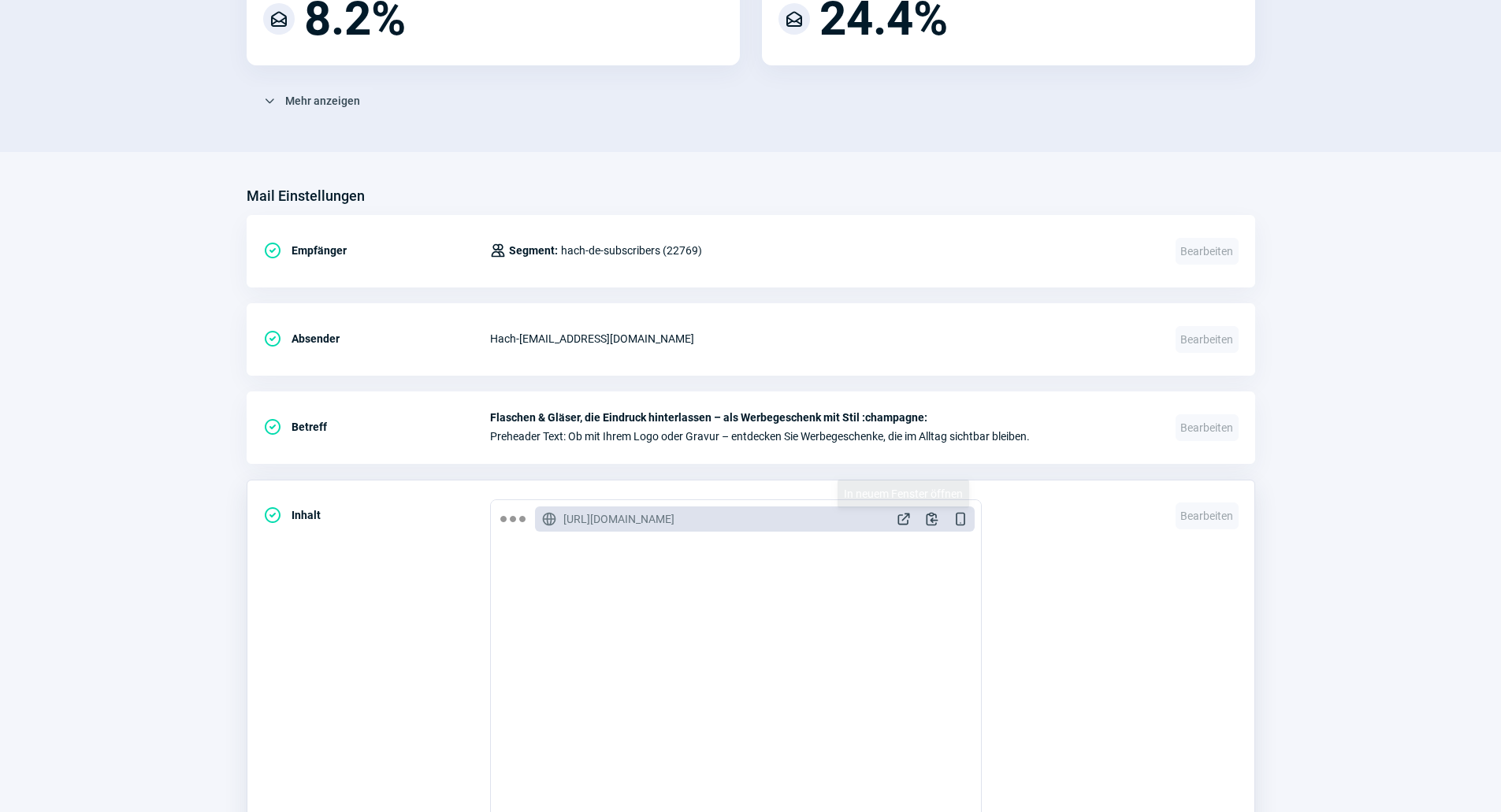
click at [909, 521] on span "ExternalLink icon" at bounding box center [903, 519] width 16 height 16
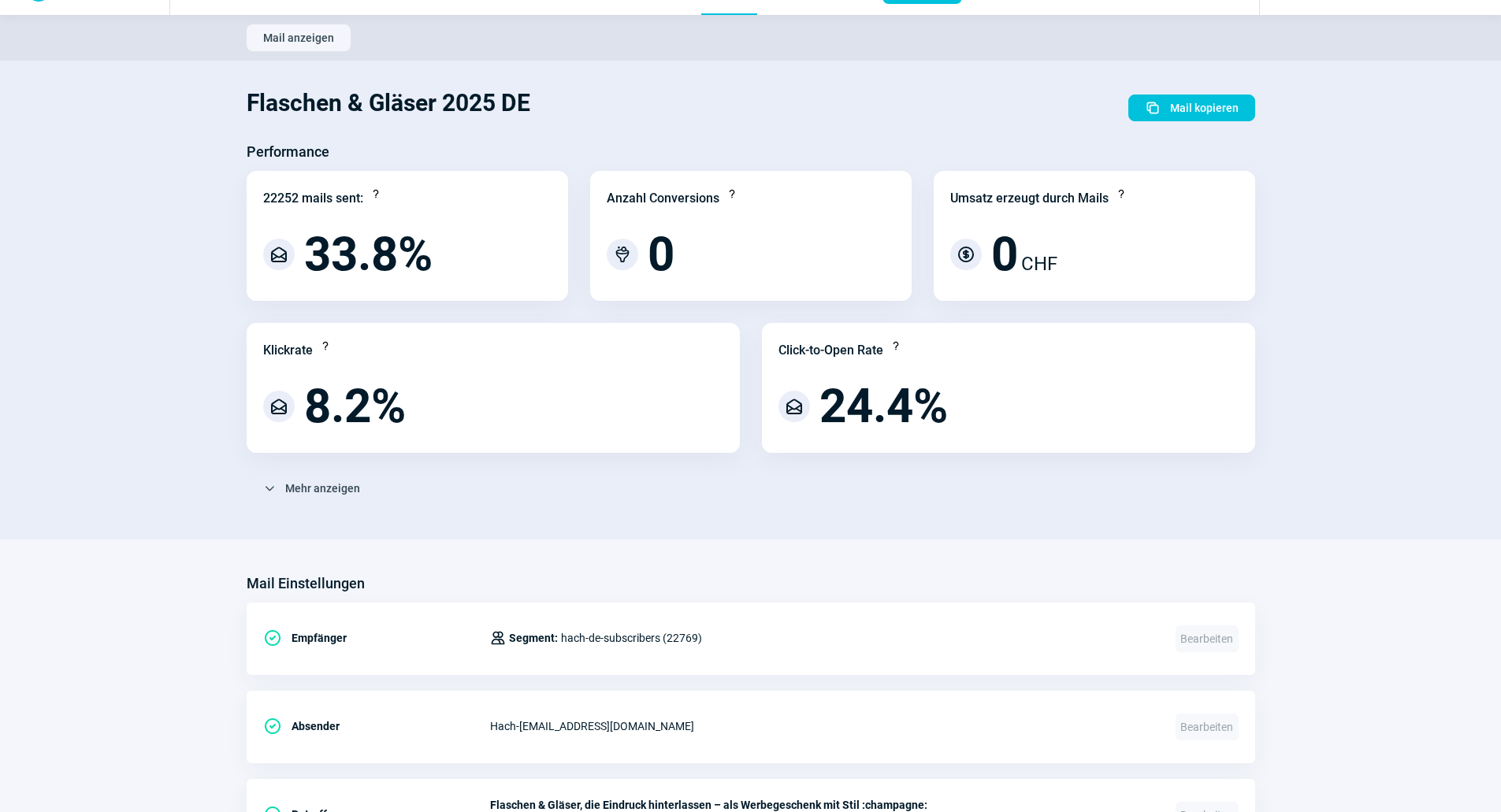
scroll to position [0, 0]
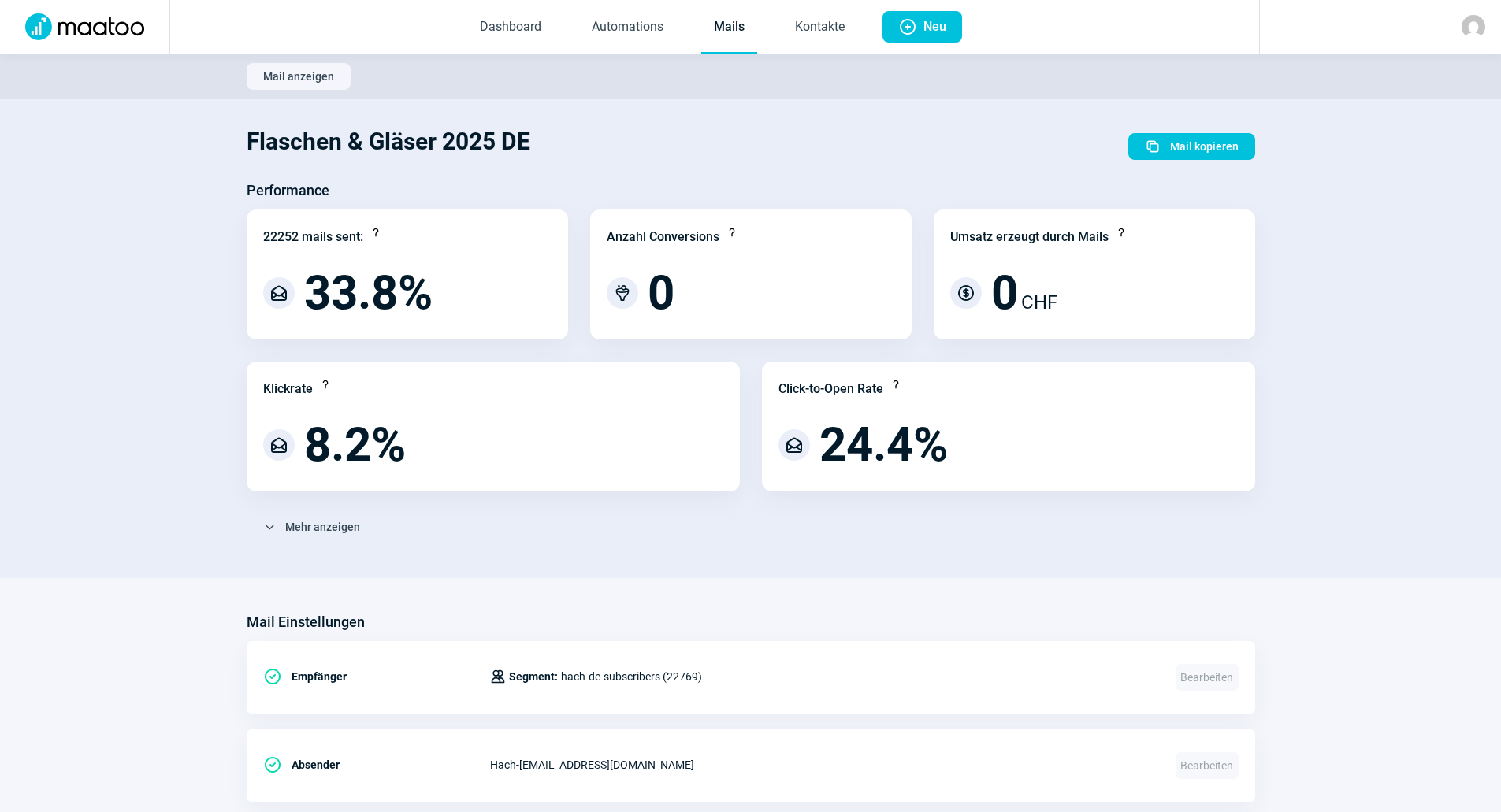
click at [732, 34] on link "Mails" at bounding box center [728, 27] width 56 height 52
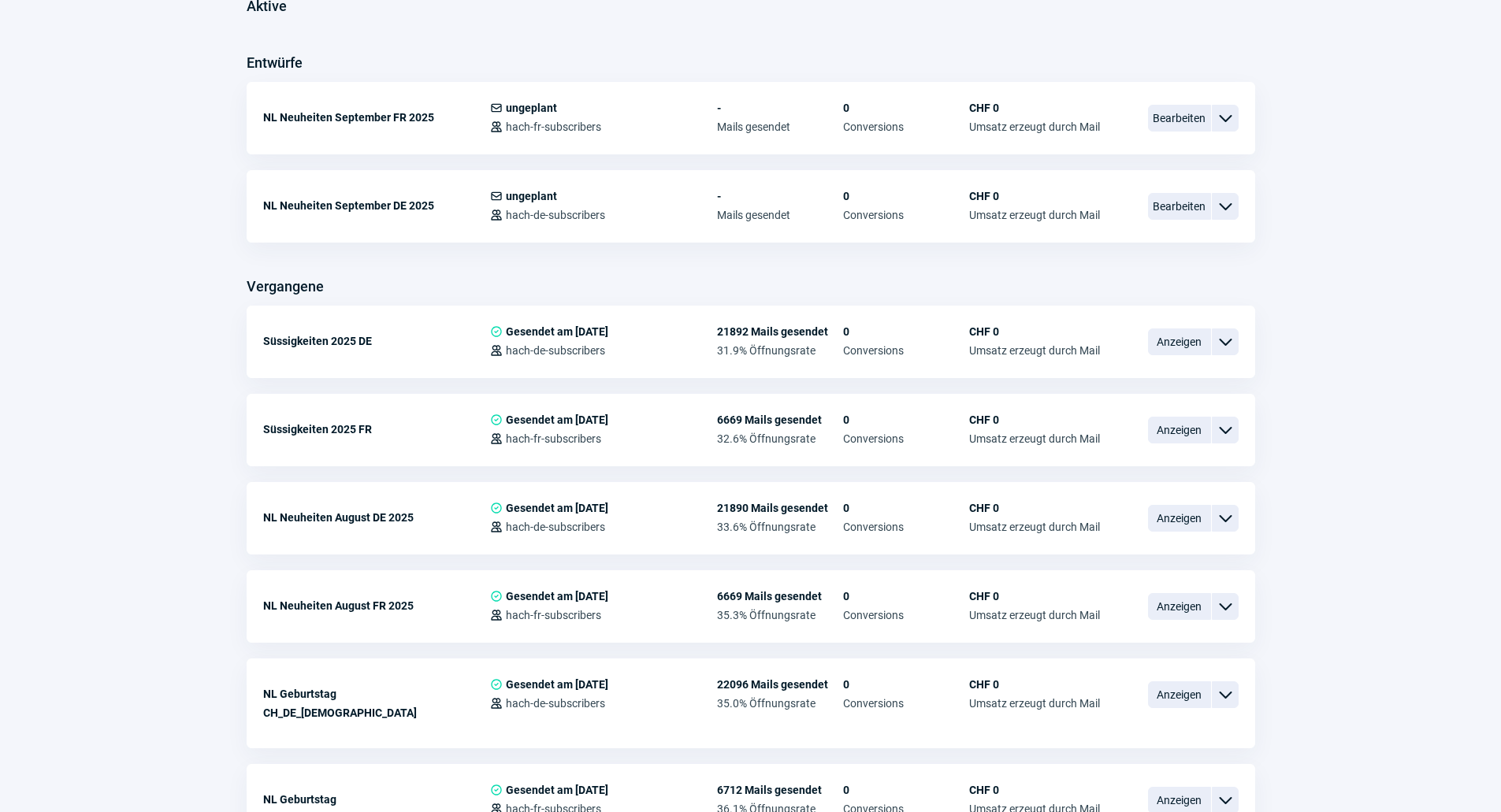
scroll to position [472, 0]
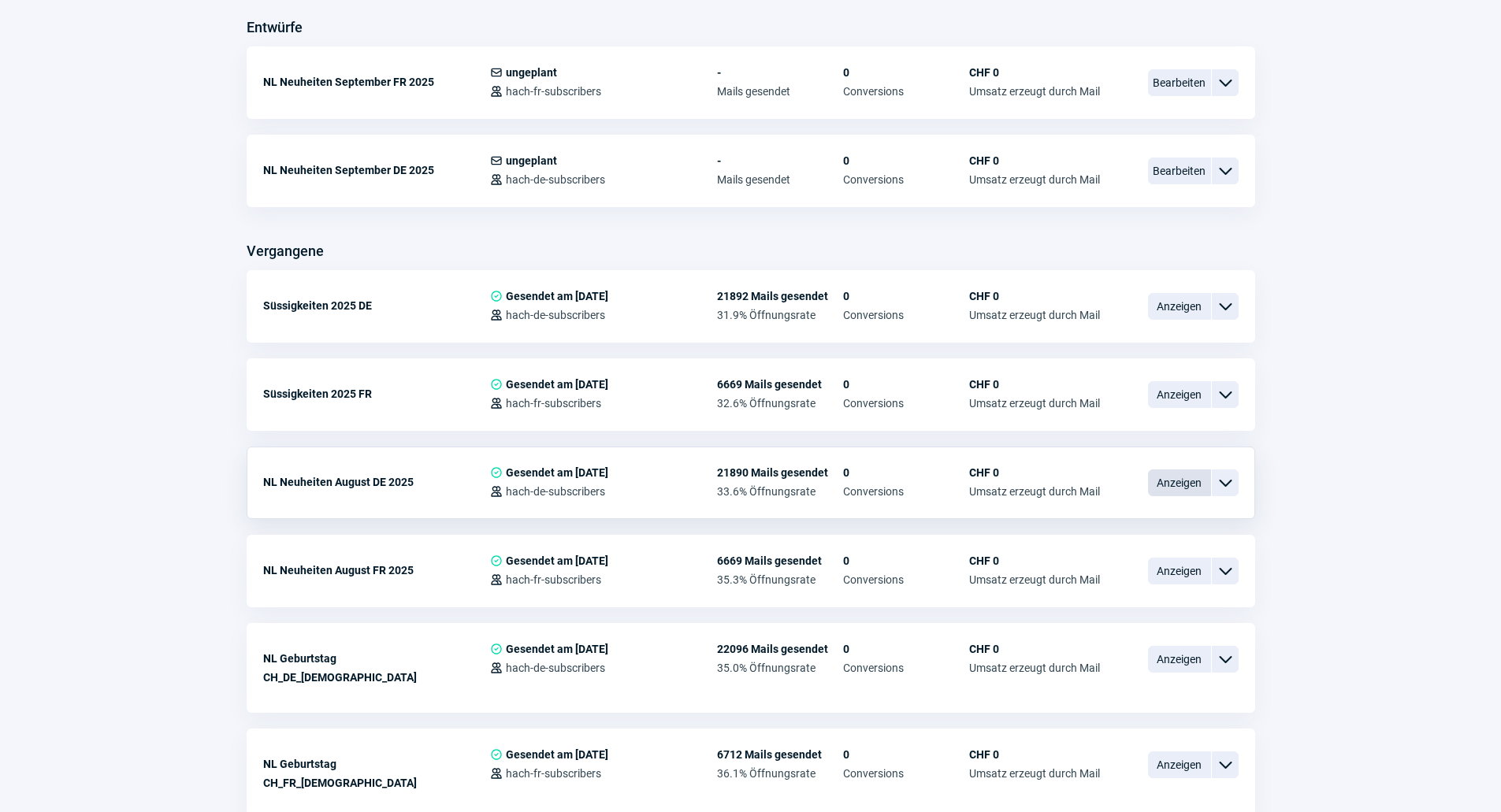
click at [1187, 479] on span "Anzeigen" at bounding box center [1179, 483] width 63 height 26
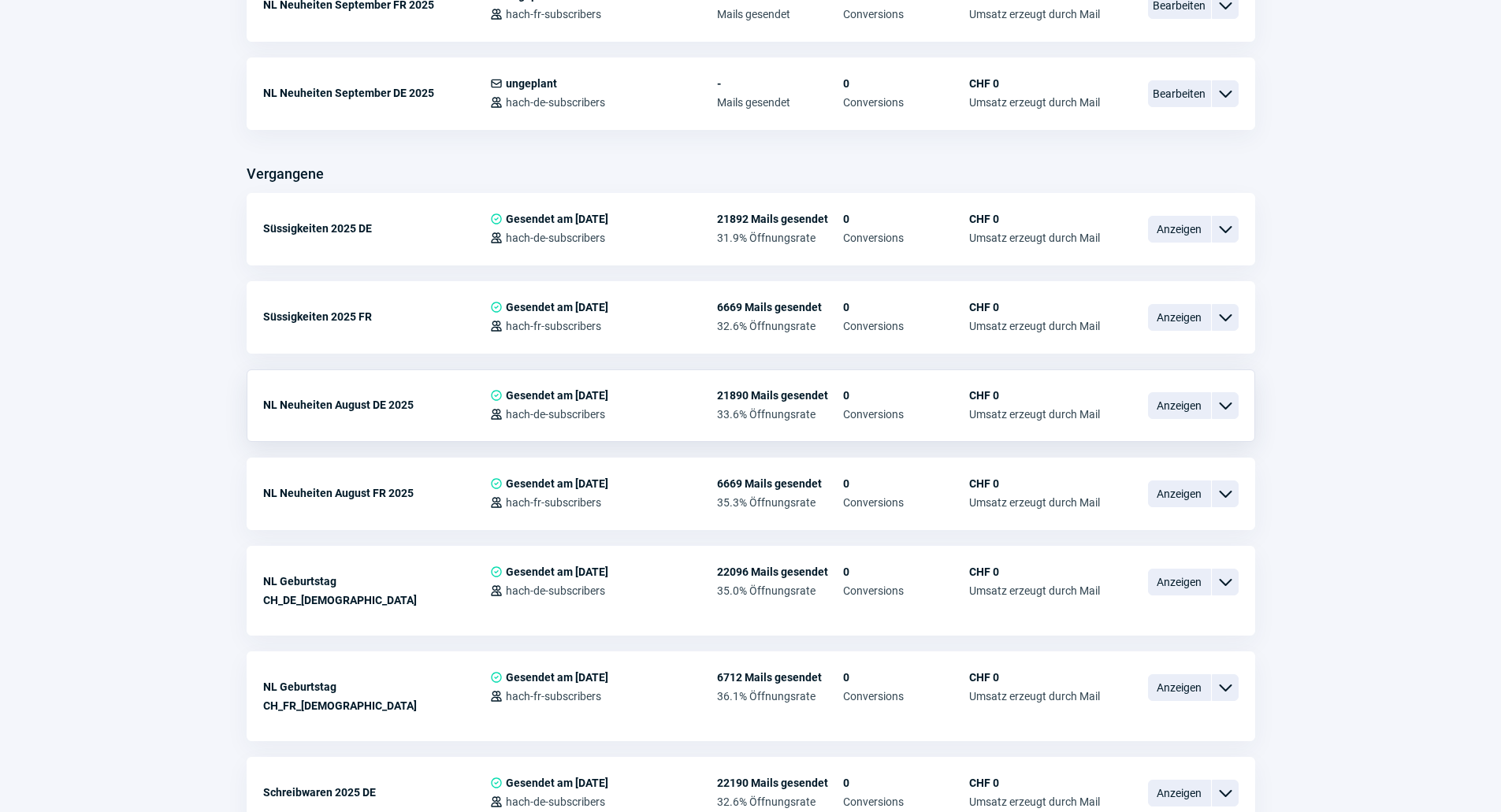
scroll to position [472, 0]
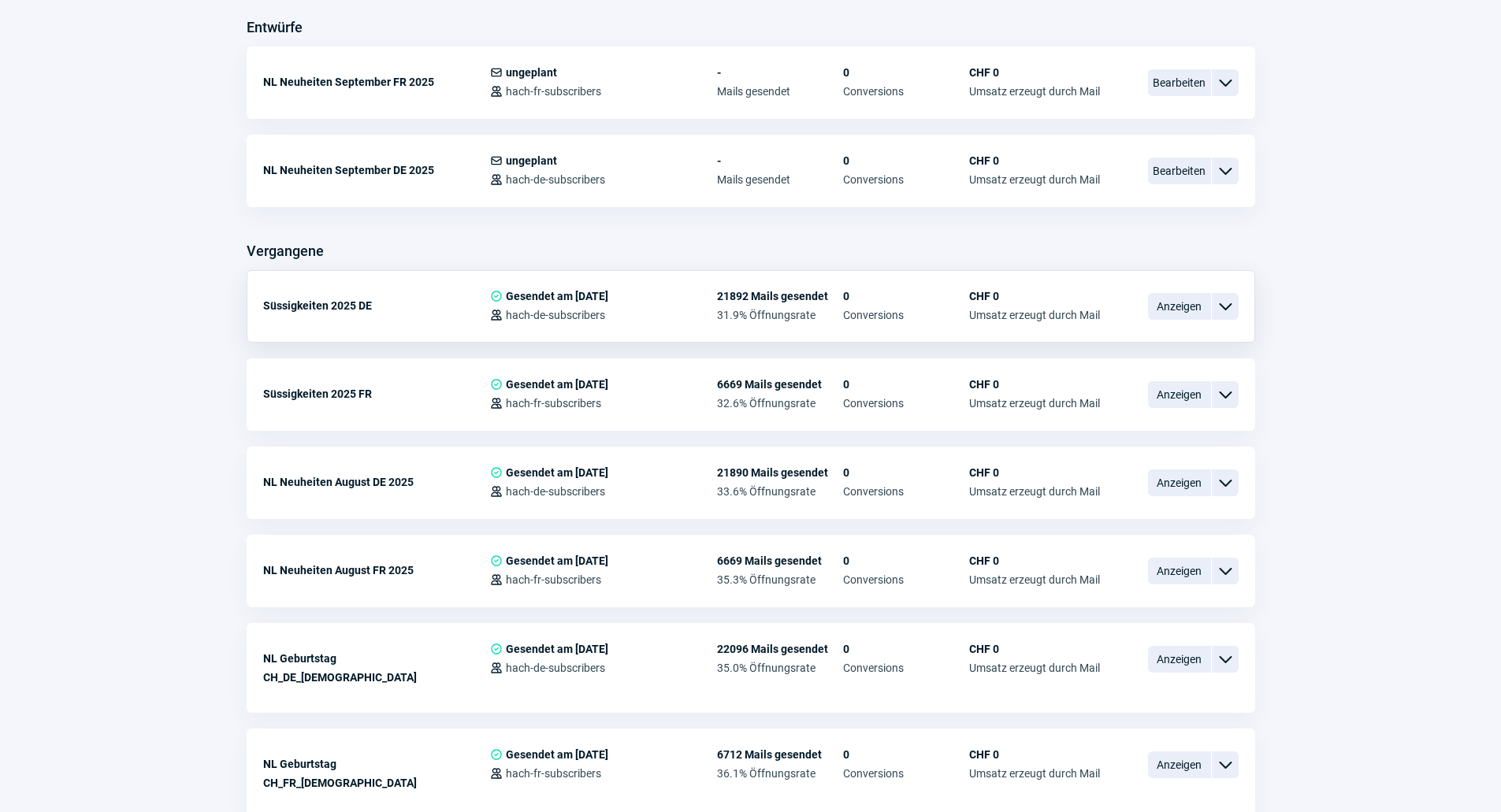
click at [1220, 310] on span "ChevronDown icon" at bounding box center [1226, 307] width 19 height 19
click at [1113, 399] on div "Kopieren" at bounding box center [1142, 400] width 189 height 28
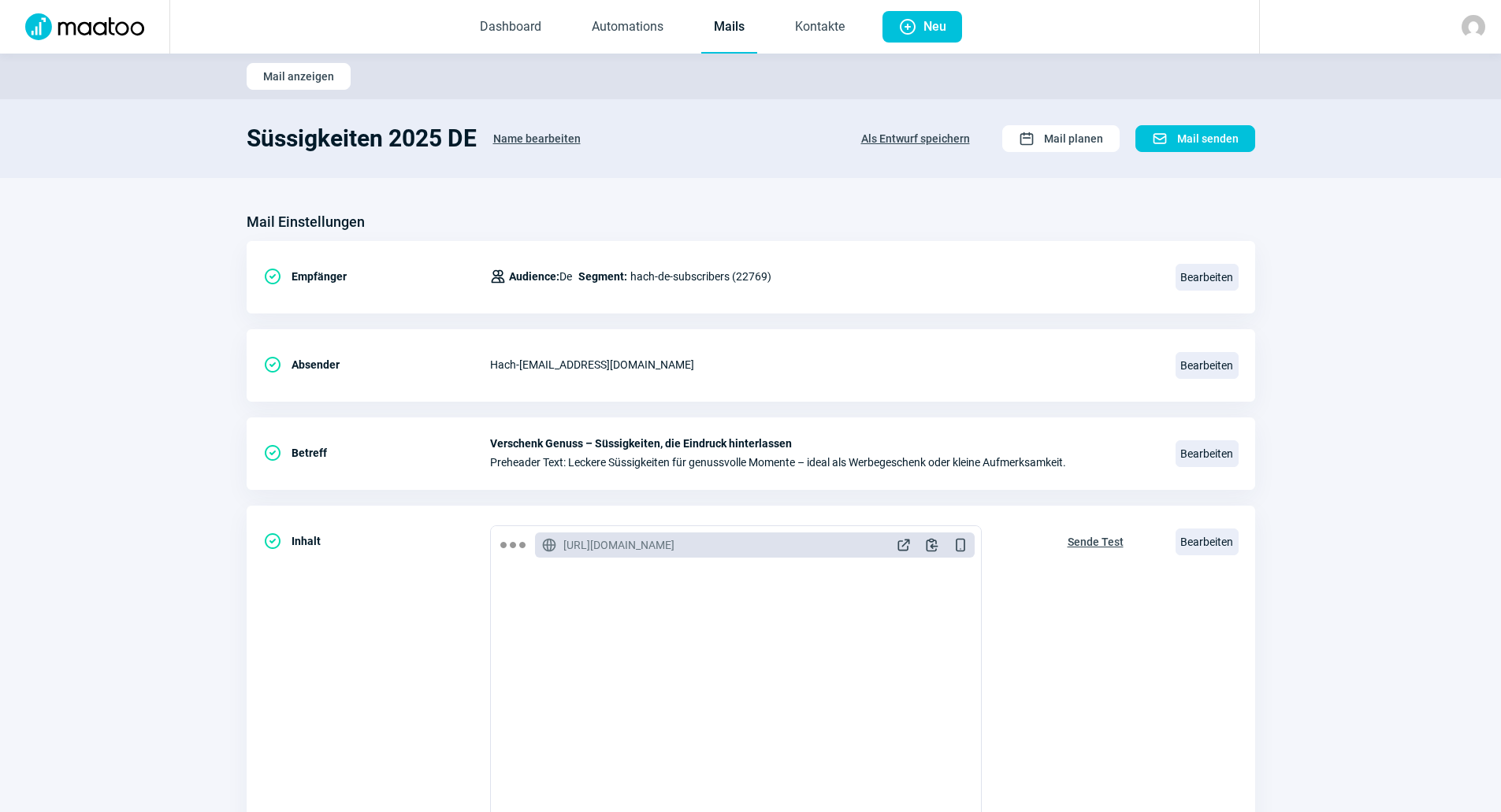
click at [546, 139] on span "Name bearbeiten" at bounding box center [537, 139] width 88 height 25
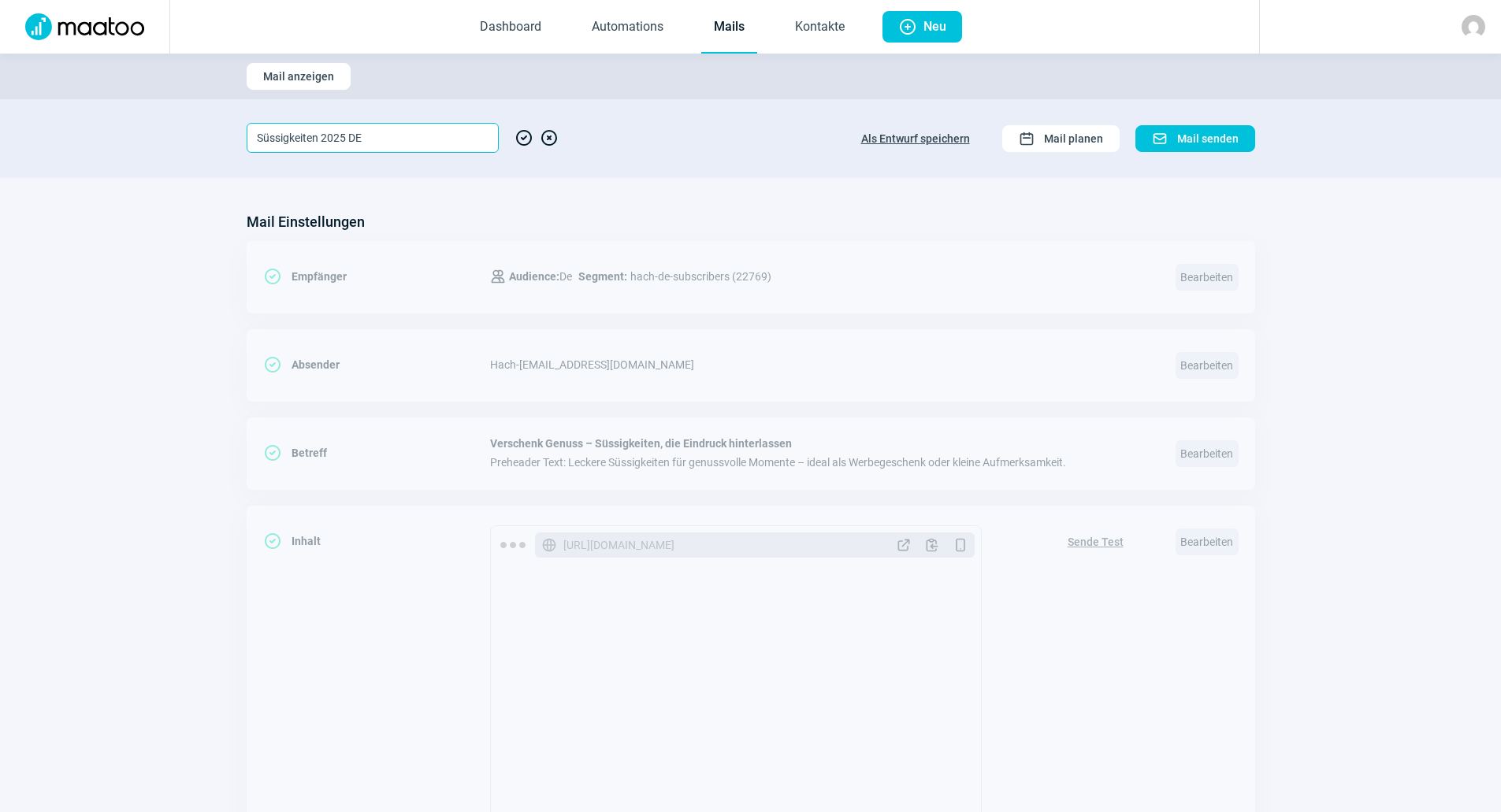
drag, startPoint x: 406, startPoint y: 145, endPoint x: 175, endPoint y: 124, distance: 232.0
click at [175, 124] on section "Süssigkeiten 2025 DE CheckCircle icon XCircle icon Als Entwurf speichern Calend…" at bounding box center [750, 139] width 1501 height 79
type input "Regenschirme & Isolierflaschen/-becher 2025 DE"
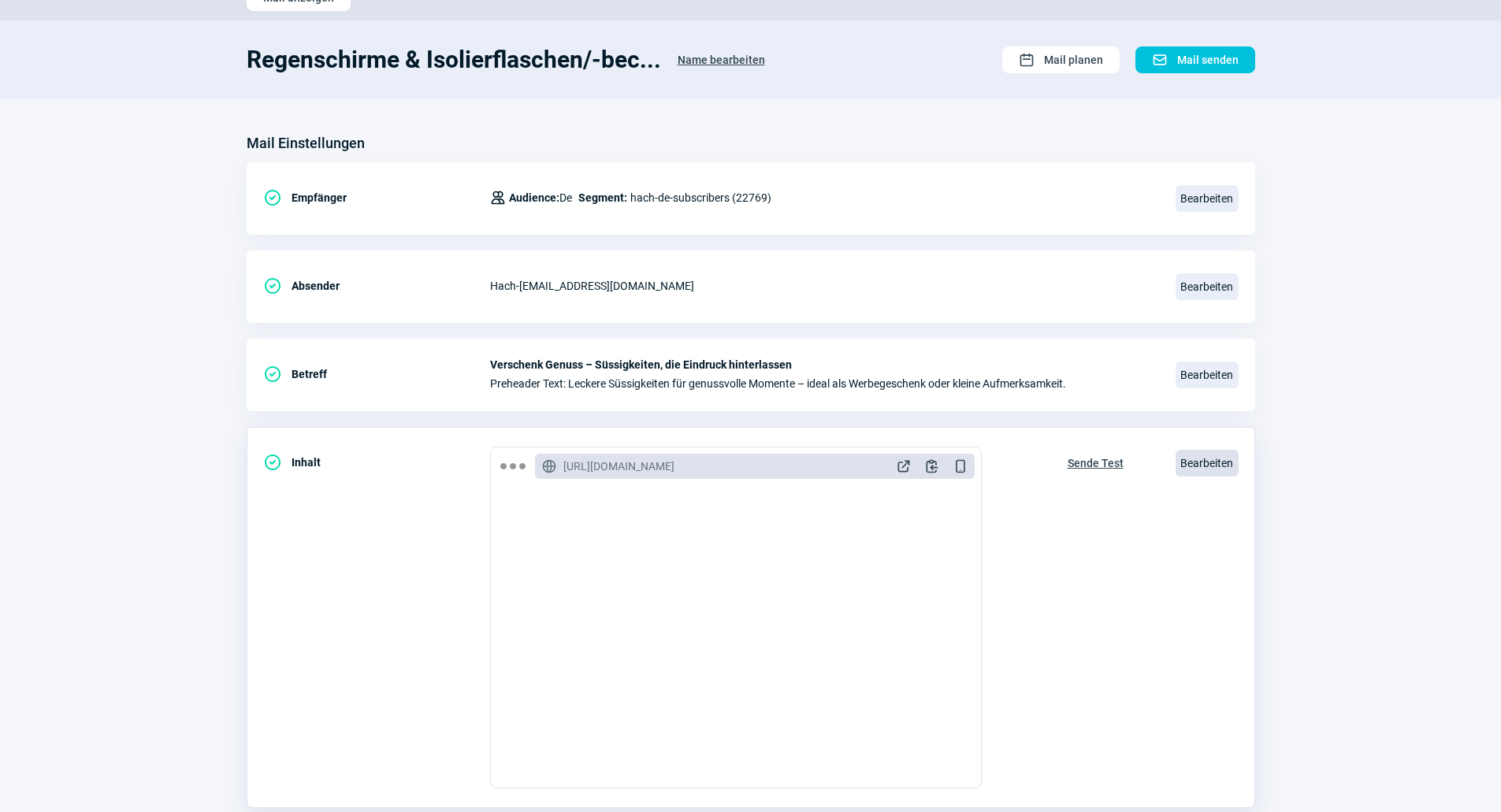
click at [1192, 465] on span "Bearbeiten" at bounding box center [1207, 463] width 63 height 26
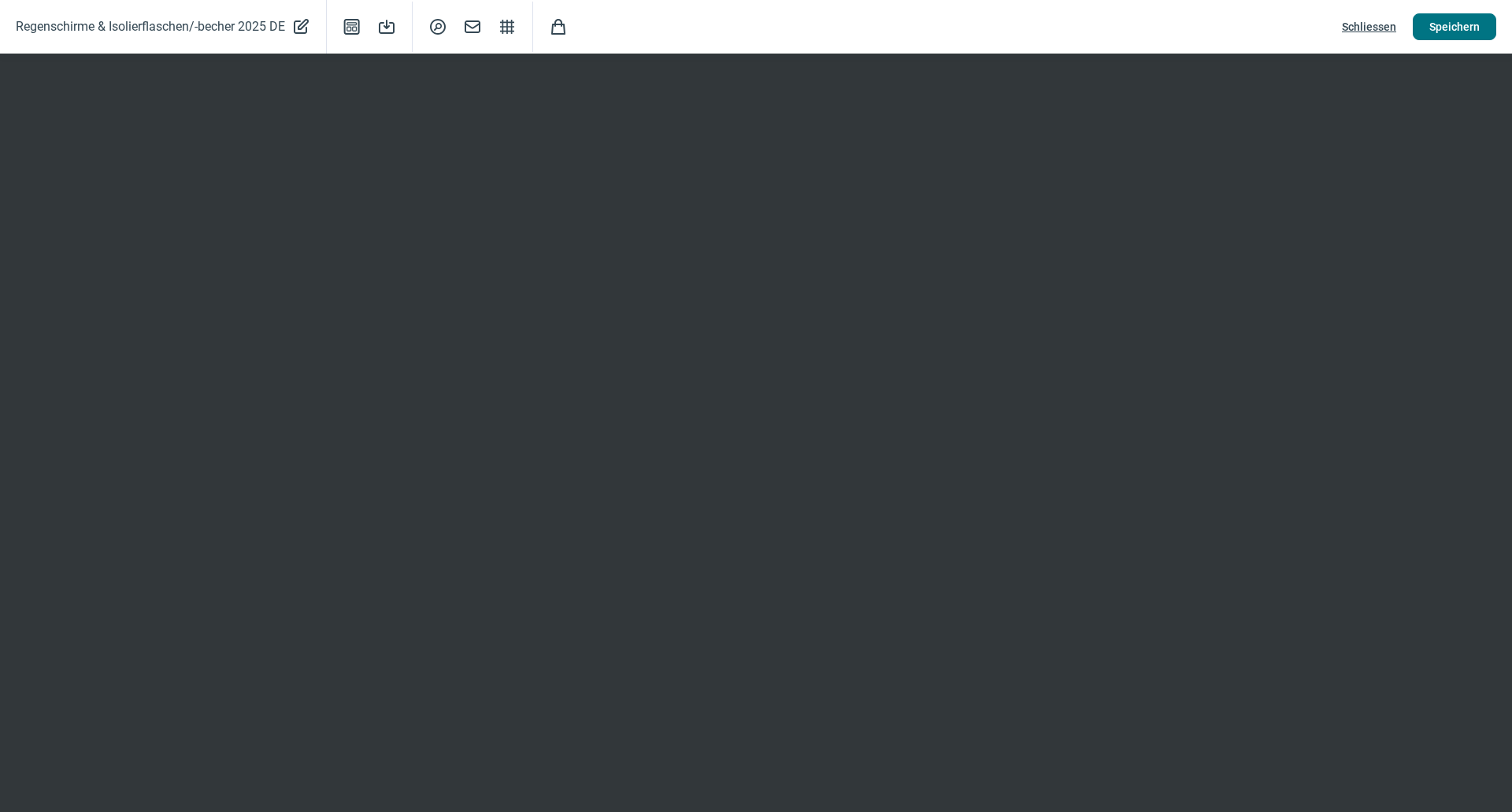
click at [1446, 31] on span "Speichern" at bounding box center [1454, 26] width 50 height 25
click at [1442, 26] on span "Speichern" at bounding box center [1454, 26] width 50 height 25
click at [1459, 34] on span "Speichern" at bounding box center [1454, 26] width 50 height 25
click at [1425, 32] on button "Speichern" at bounding box center [1454, 26] width 84 height 26
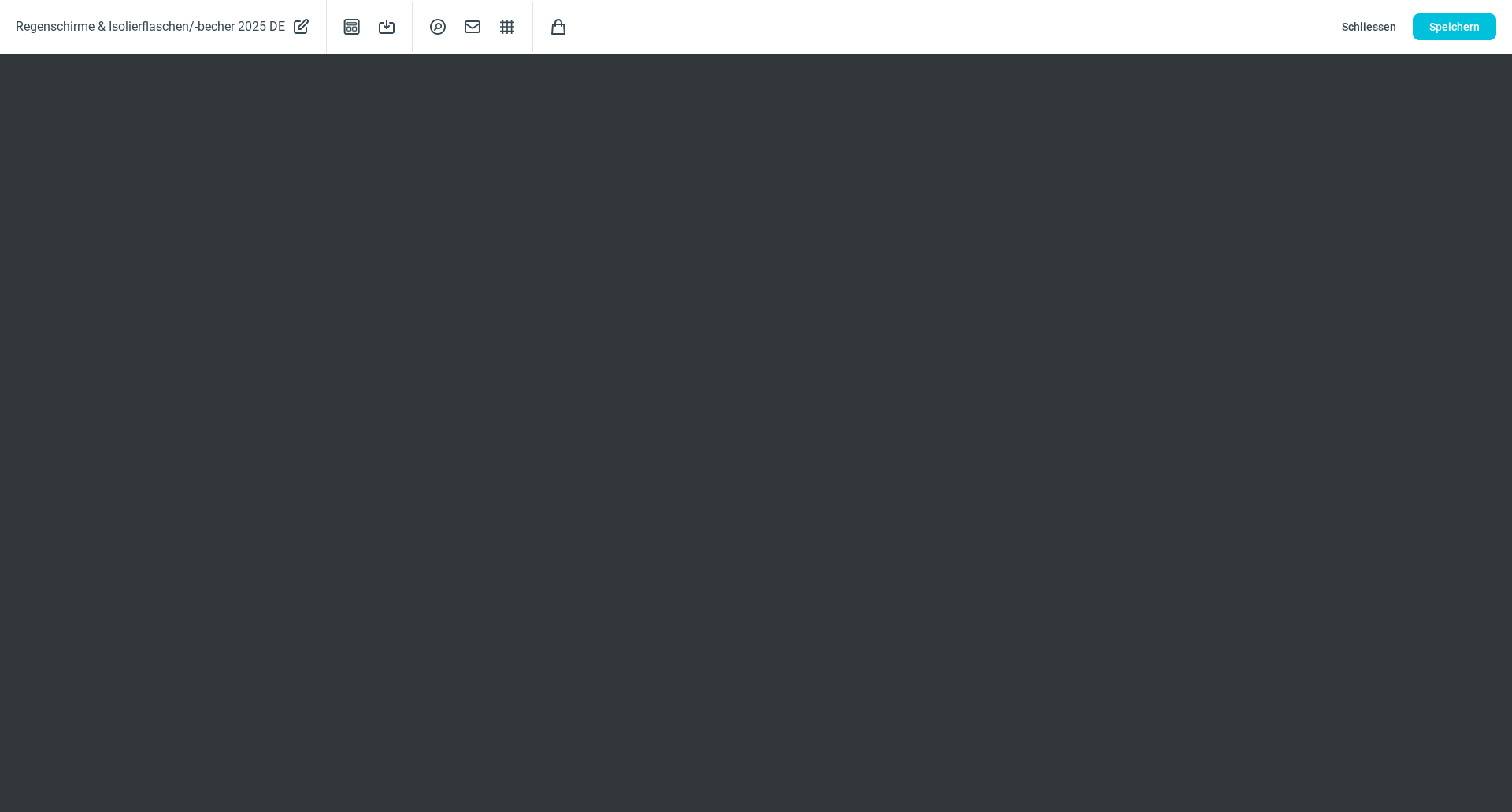
drag, startPoint x: 1357, startPoint y: 25, endPoint x: 1221, endPoint y: 0, distance: 138.3
click at [1338, 22] on button "Schliessen" at bounding box center [1369, 26] width 88 height 26
